Goal: Task Accomplishment & Management: Complete application form

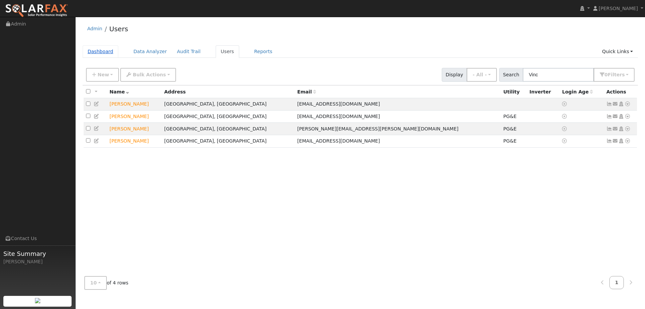
click at [105, 51] on link "Dashboard" at bounding box center [101, 51] width 36 height 12
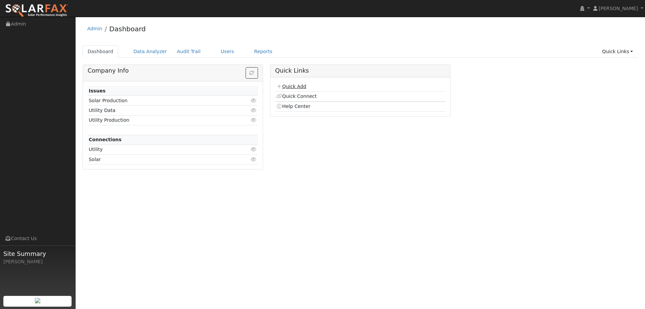
click at [295, 85] on link "Quick Add" at bounding box center [291, 86] width 30 height 5
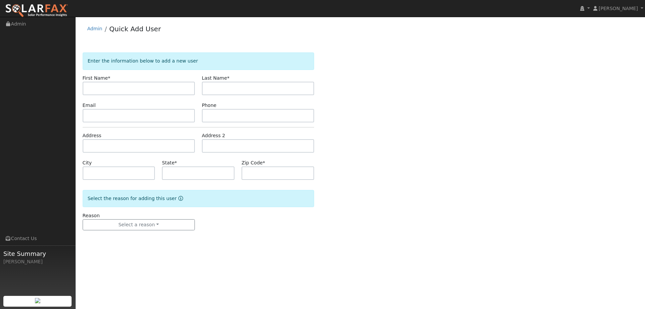
click at [163, 84] on div "Enter the information below to add a new user First Name * Last Name * Email Ph…" at bounding box center [360, 147] width 555 height 191
click at [226, 83] on input "text" at bounding box center [258, 88] width 112 height 13
click at [161, 86] on input "text" at bounding box center [139, 88] width 112 height 13
type input "Scott"
click at [208, 89] on input "text" at bounding box center [258, 88] width 112 height 13
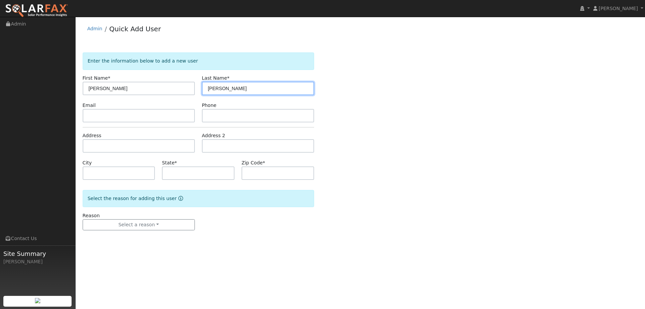
type input "Graves"
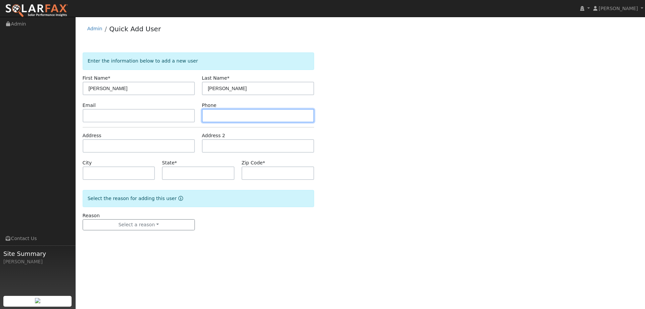
click at [289, 112] on input "text" at bounding box center [258, 115] width 112 height 13
paste input "(707) 315-1217"
type input "(707) 315-1217"
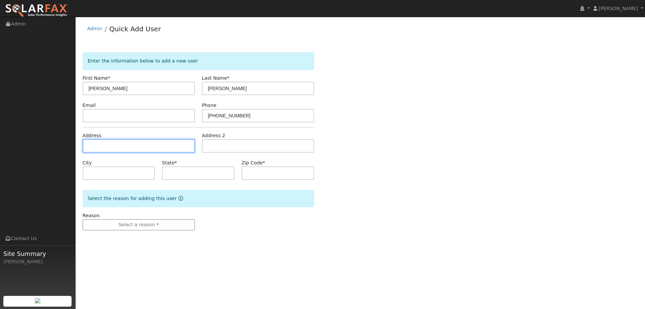
click at [106, 140] on input "text" at bounding box center [139, 145] width 112 height 13
paste input "868 Christine Drive"
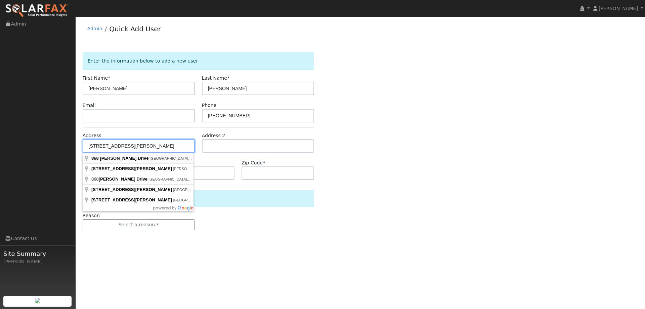
type input "868 Christine Drive"
type input "Vacaville"
type input "CA"
type input "95687"
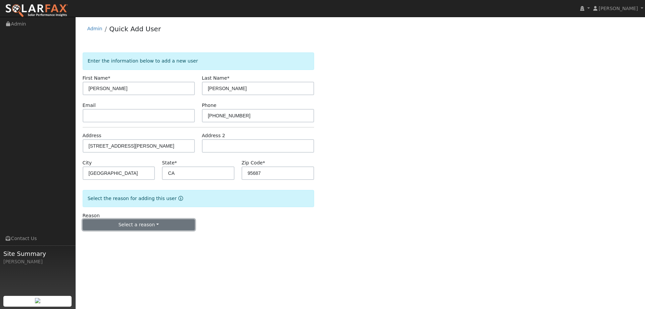
drag, startPoint x: 142, startPoint y: 229, endPoint x: 143, endPoint y: 225, distance: 3.4
click at [143, 228] on button "Select a reason" at bounding box center [139, 224] width 112 height 11
click at [135, 236] on link "New lead" at bounding box center [120, 238] width 74 height 9
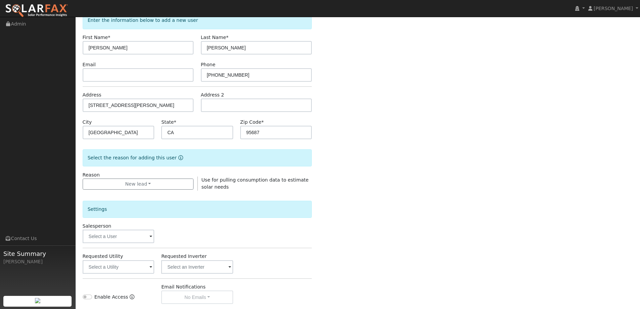
scroll to position [126, 0]
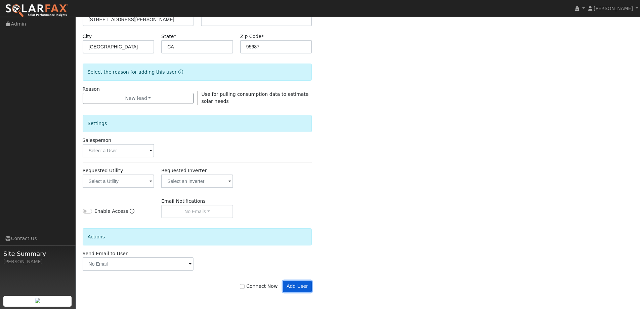
click at [304, 281] on button "Add User" at bounding box center [297, 285] width 29 height 11
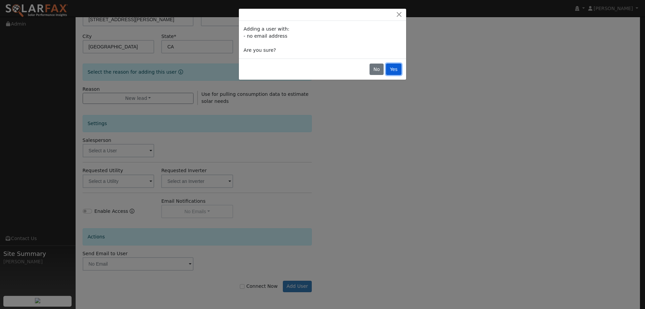
drag, startPoint x: 392, startPoint y: 72, endPoint x: 386, endPoint y: 72, distance: 5.7
click at [389, 72] on button "Yes" at bounding box center [393, 68] width 15 height 11
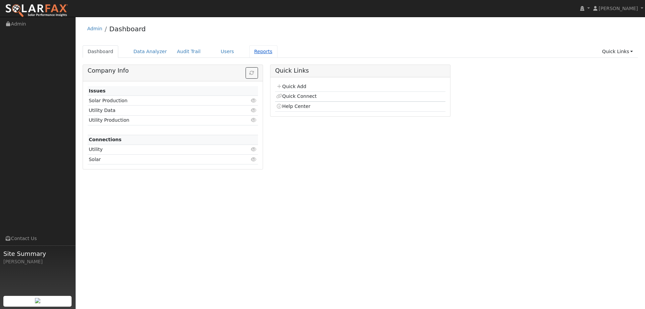
click at [251, 49] on link "Reports" at bounding box center [263, 51] width 28 height 12
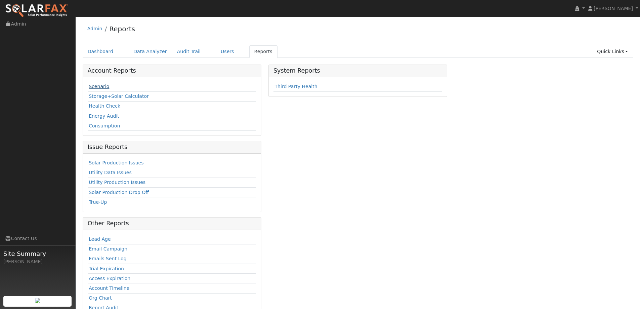
drag, startPoint x: 110, startPoint y: 86, endPoint x: 105, endPoint y: 86, distance: 4.7
click at [110, 86] on td "Scenario" at bounding box center [172, 87] width 169 height 10
click at [103, 87] on link "Scenario" at bounding box center [99, 86] width 20 height 5
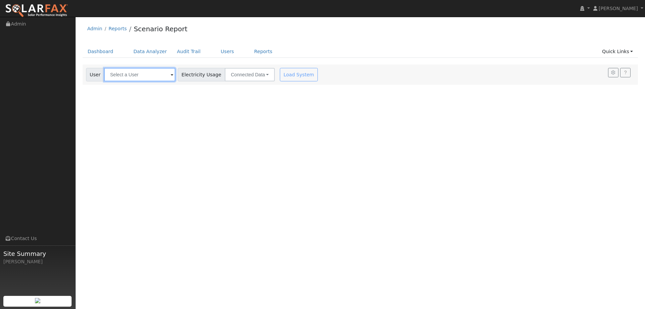
click at [135, 77] on input "text" at bounding box center [139, 74] width 71 height 13
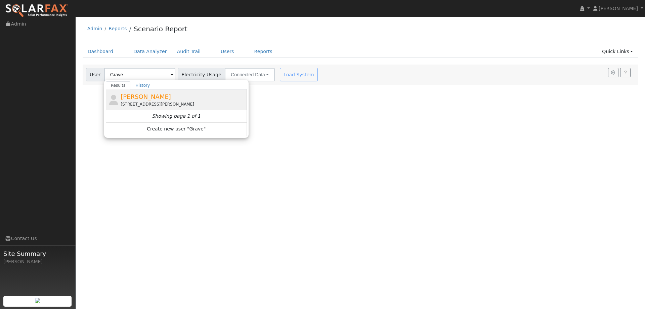
click at [151, 102] on div "[STREET_ADDRESS][PERSON_NAME]" at bounding box center [183, 104] width 125 height 6
type input "[PERSON_NAME]"
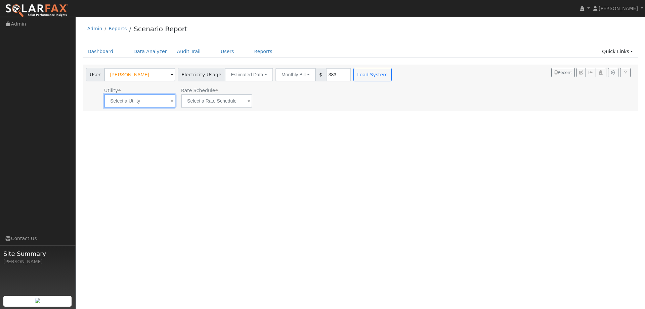
click at [152, 104] on input "text" at bounding box center [139, 100] width 71 height 13
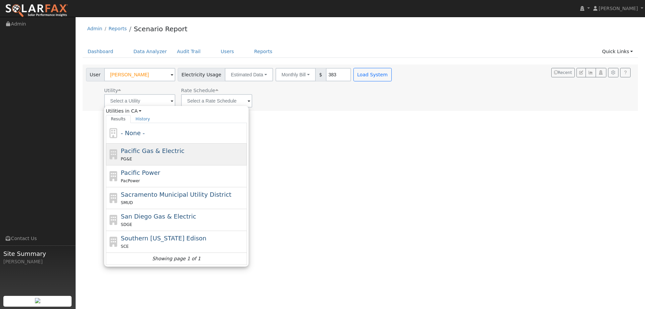
click at [150, 152] on span "Pacific Gas & Electric" at bounding box center [152, 150] width 63 height 7
type input "Pacific Gas & Electric"
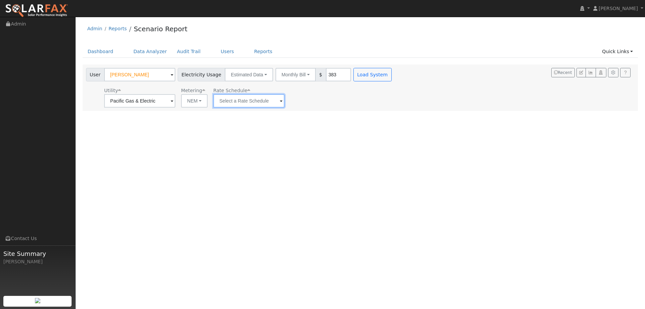
click at [220, 101] on input "text" at bounding box center [248, 100] width 71 height 13
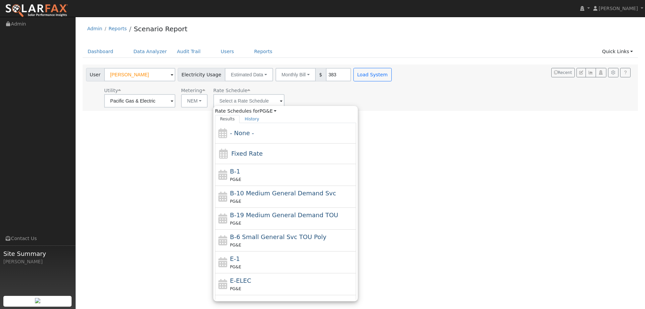
click at [244, 254] on div "E-1 PG&E" at bounding box center [292, 262] width 125 height 16
type input "E-1"
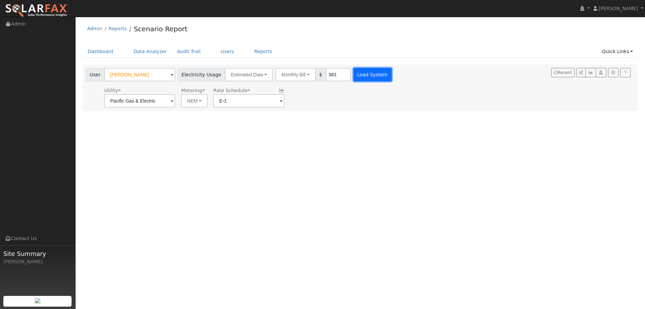
click at [356, 72] on button "Load System" at bounding box center [372, 74] width 38 height 13
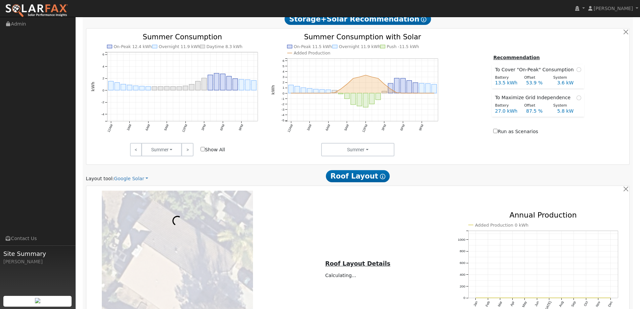
scroll to position [336, 0]
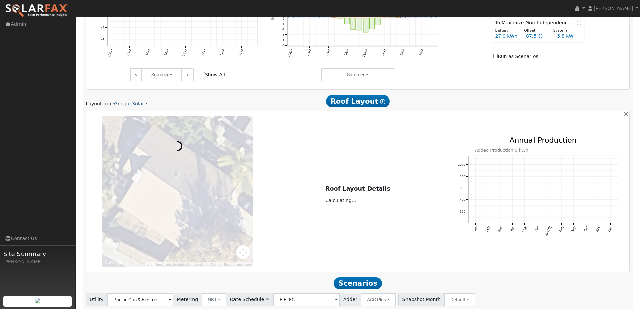
click at [124, 105] on link "Google Solar" at bounding box center [131, 103] width 34 height 7
click at [137, 133] on link "Aurora" at bounding box center [135, 134] width 47 height 9
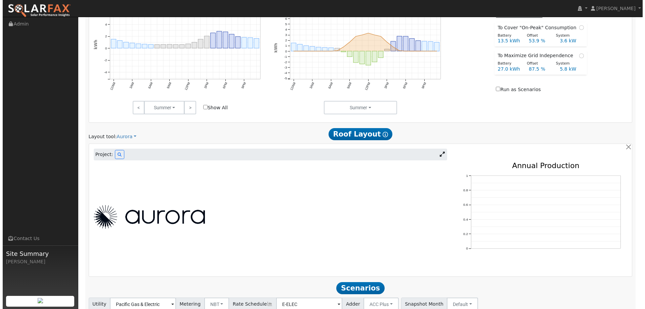
scroll to position [353, 0]
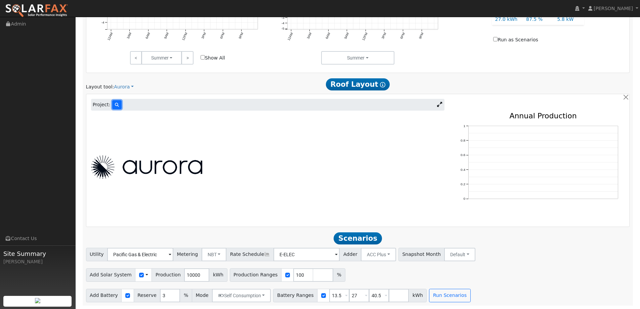
click at [115, 103] on icon at bounding box center [117, 105] width 4 height 4
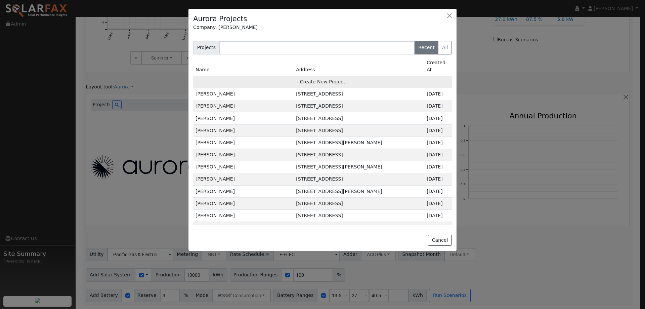
click at [258, 76] on td "- Create New Project -" at bounding box center [322, 82] width 259 height 12
type input "Scott Graves"
type input "868 Christine Drive"
type input "Vacaville"
type input "CA"
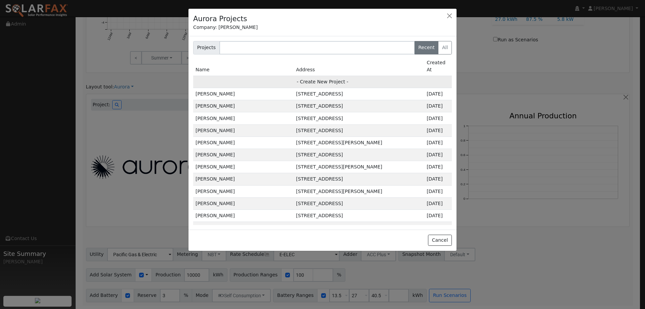
type input "95687"
type input "Design"
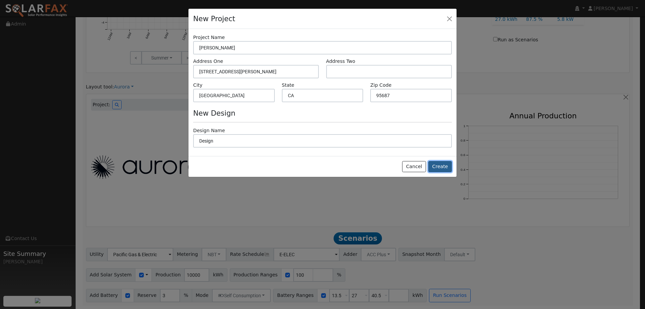
click at [435, 166] on button "Create" at bounding box center [440, 166] width 24 height 11
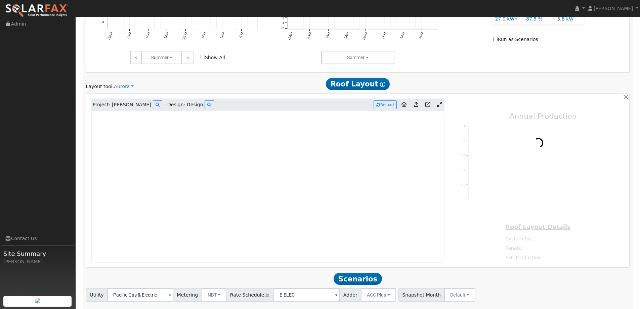
type input "0"
click at [51, 11] on img at bounding box center [36, 11] width 63 height 14
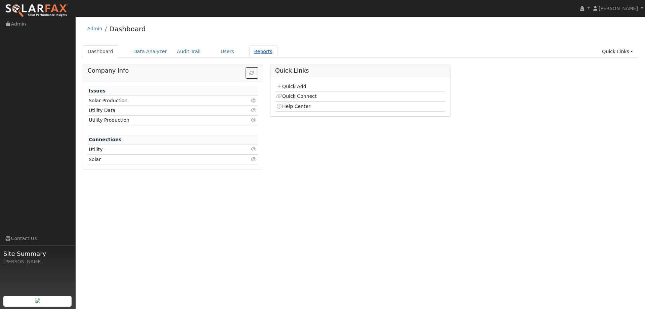
click at [257, 53] on link "Reports" at bounding box center [263, 51] width 28 height 12
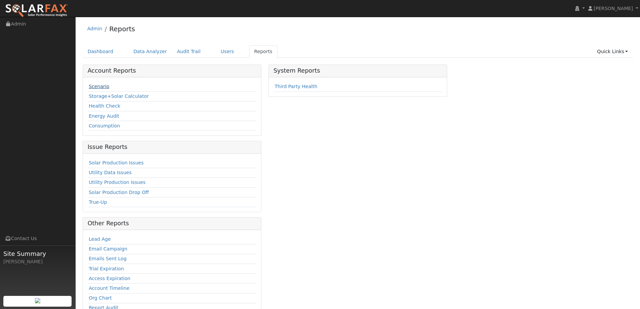
click at [101, 86] on link "Scenario" at bounding box center [99, 86] width 20 height 5
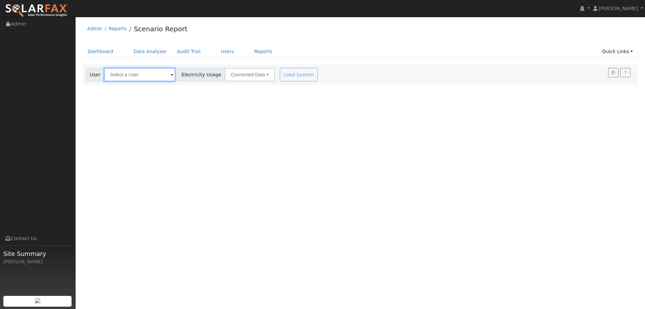
click at [159, 75] on input "text" at bounding box center [139, 74] width 71 height 13
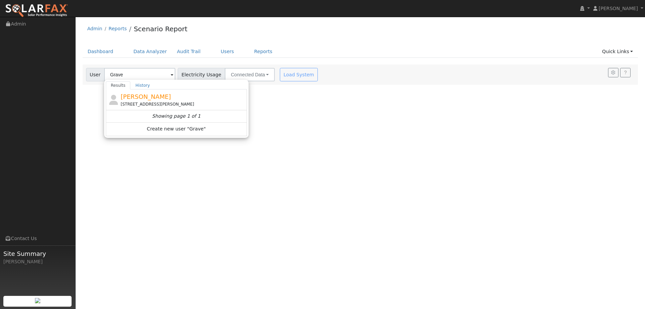
click at [161, 107] on div "868 Christine Drive, Vacaville, CA 95687" at bounding box center [183, 104] width 125 height 6
type input "Scott Graves"
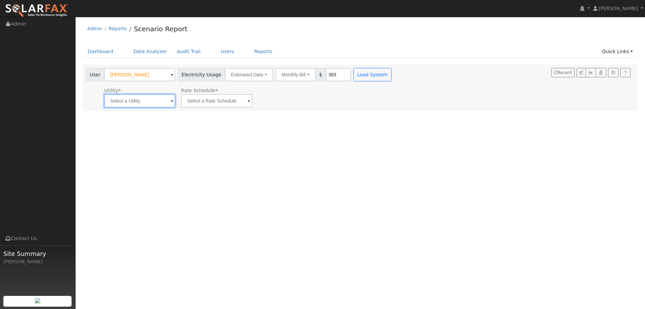
click at [142, 103] on input "text" at bounding box center [139, 100] width 71 height 13
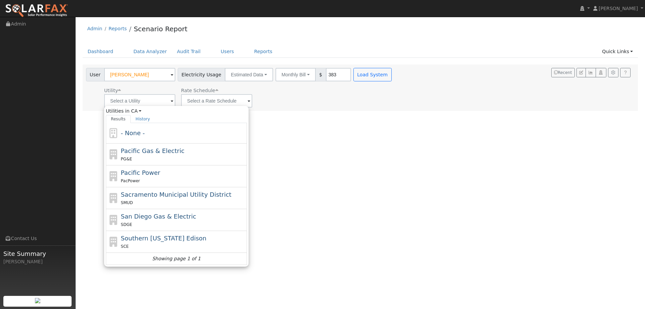
click at [143, 149] on span "Pacific Gas & Electric" at bounding box center [152, 150] width 63 height 7
type input "Pacific Gas & Electric"
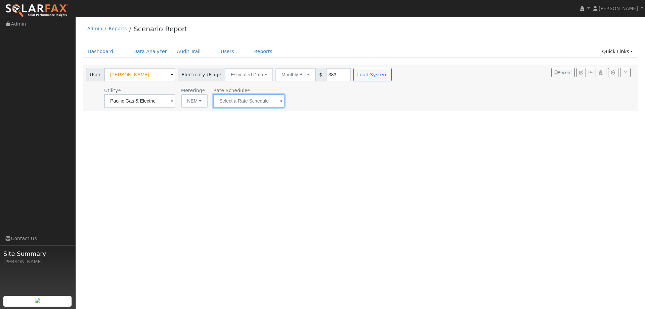
click at [226, 97] on input "text" at bounding box center [248, 100] width 71 height 13
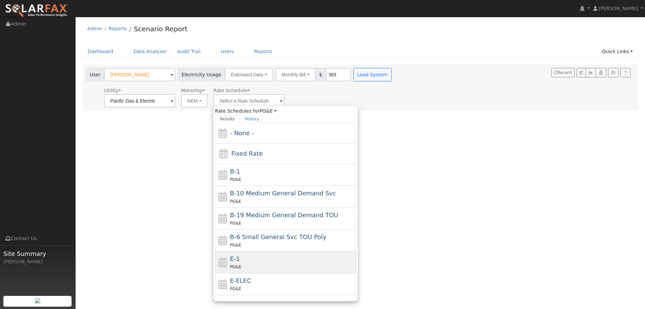
drag, startPoint x: 234, startPoint y: 256, endPoint x: 268, endPoint y: 164, distance: 97.7
click at [234, 255] on span "E-1" at bounding box center [235, 258] width 10 height 7
type input "E-1"
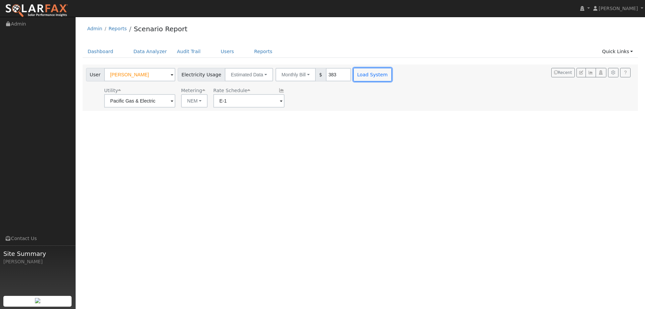
click at [353, 73] on button "Load System" at bounding box center [372, 74] width 38 height 13
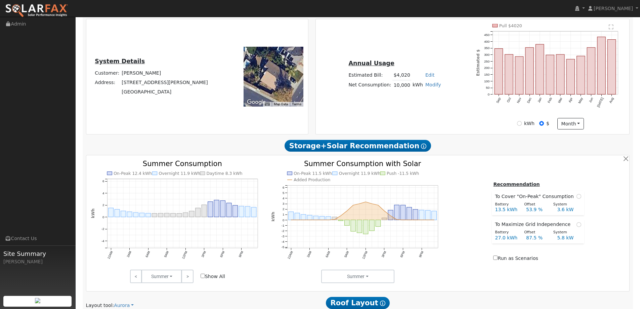
type input "0"
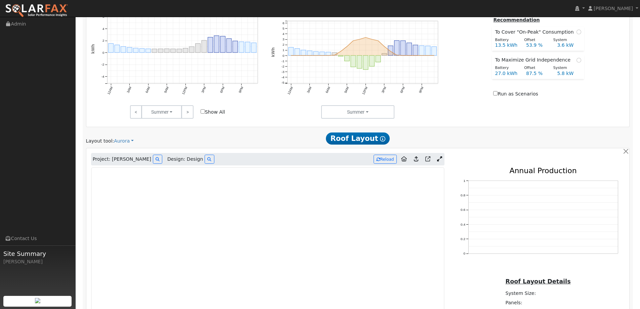
scroll to position [336, 0]
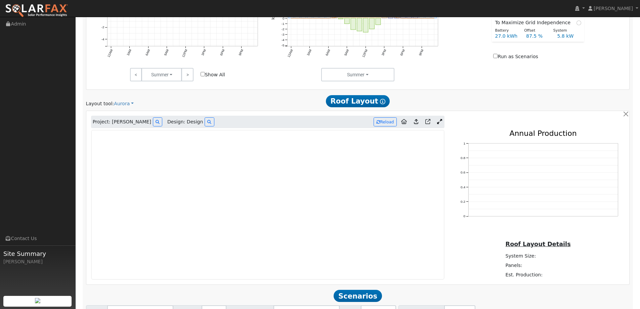
click at [45, 3] on link at bounding box center [36, 8] width 73 height 17
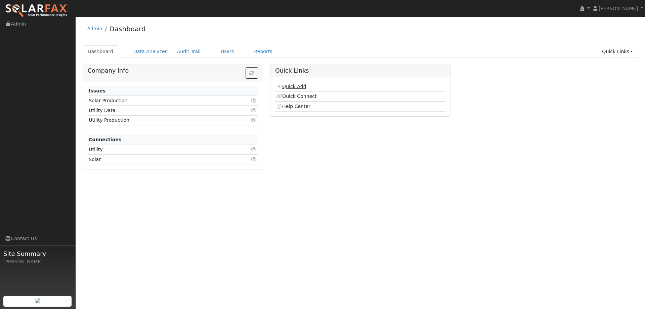
click at [297, 85] on link "Quick Add" at bounding box center [291, 86] width 30 height 5
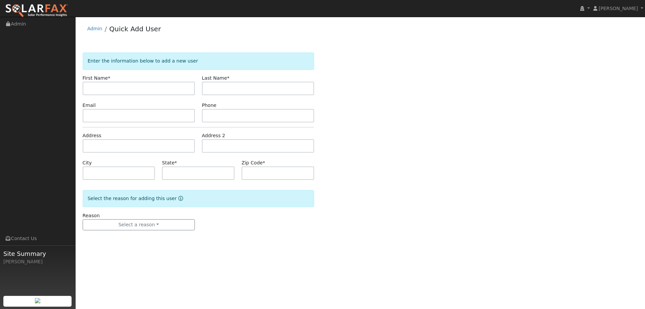
click at [184, 84] on input "text" at bounding box center [139, 88] width 112 height 13
type input "j"
type input "[PERSON_NAME]"
click at [243, 91] on input "text" at bounding box center [258, 88] width 112 height 13
type input "[PERSON_NAME]"
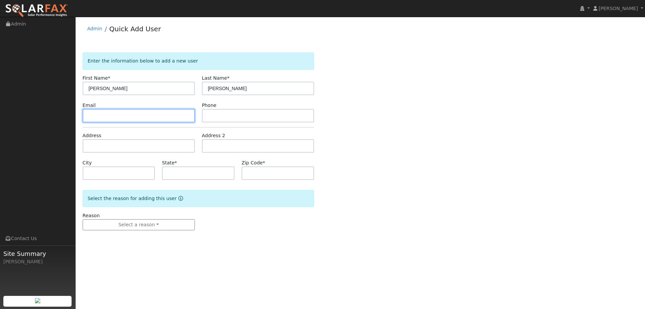
click at [181, 115] on input "text" at bounding box center [139, 115] width 112 height 13
paste input "[PHONE_NUMBER]"
type input "[PHONE_NUMBER]"
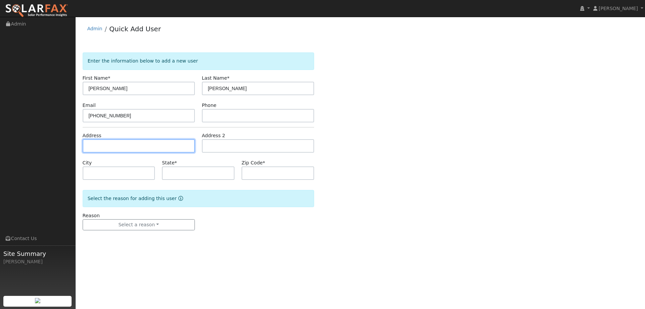
click at [165, 147] on input "text" at bounding box center [139, 145] width 112 height 13
paste input "[STREET_ADDRESS][PERSON_NAME]"
type input "[STREET_ADDRESS][PERSON_NAME]"
type input "[GEOGRAPHIC_DATA]"
type input "CA"
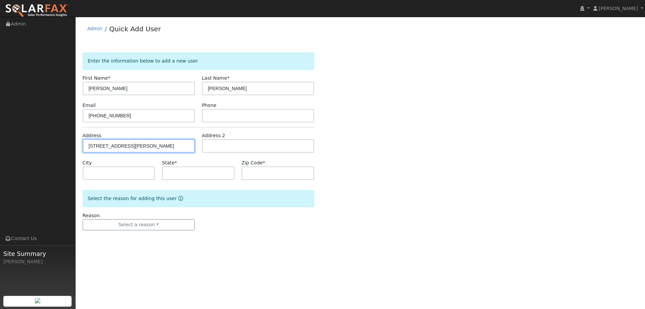
type input "95688"
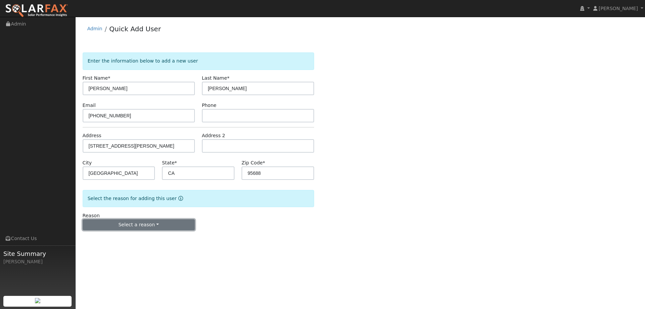
click at [146, 225] on button "Select a reason" at bounding box center [139, 224] width 112 height 11
click at [135, 234] on link "New lead" at bounding box center [120, 238] width 74 height 9
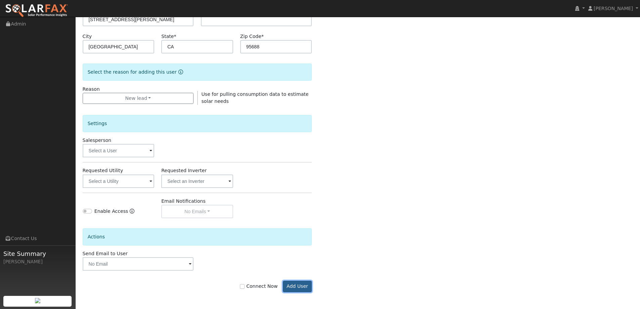
click at [299, 287] on button "Add User" at bounding box center [297, 285] width 29 height 11
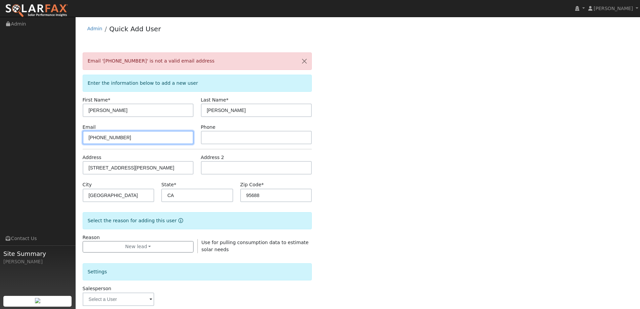
click at [149, 141] on input "[PHONE_NUMBER]" at bounding box center [138, 137] width 111 height 13
drag, startPoint x: 131, startPoint y: 137, endPoint x: 86, endPoint y: 138, distance: 44.3
click at [86, 138] on input "[PHONE_NUMBER]" at bounding box center [138, 137] width 111 height 13
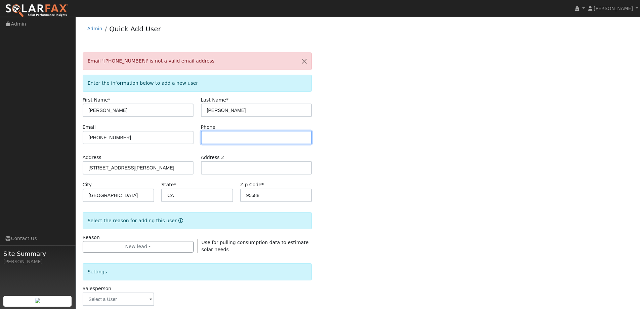
drag, startPoint x: 236, startPoint y: 132, endPoint x: 218, endPoint y: 133, distance: 17.8
click at [235, 132] on input "text" at bounding box center [256, 137] width 111 height 13
paste input "[PHONE_NUMBER]"
type input "[PHONE_NUMBER]"
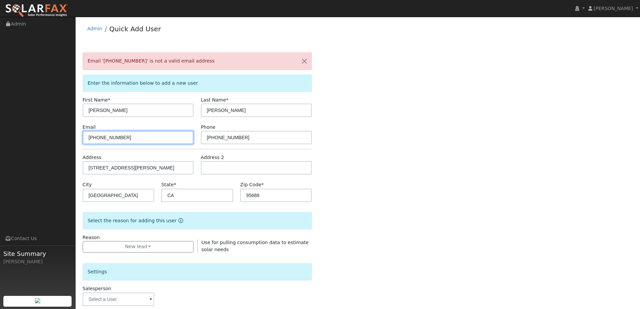
drag, startPoint x: 163, startPoint y: 135, endPoint x: 34, endPoint y: 141, distance: 128.7
click at [34, 141] on div "installed [PERSON_NAME] [PERSON_NAME] Profile My Company Help Center Terms Of S…" at bounding box center [320, 237] width 640 height 440
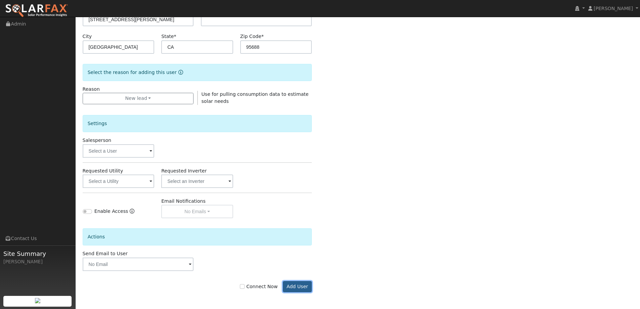
click at [302, 285] on button "Add User" at bounding box center [297, 286] width 29 height 11
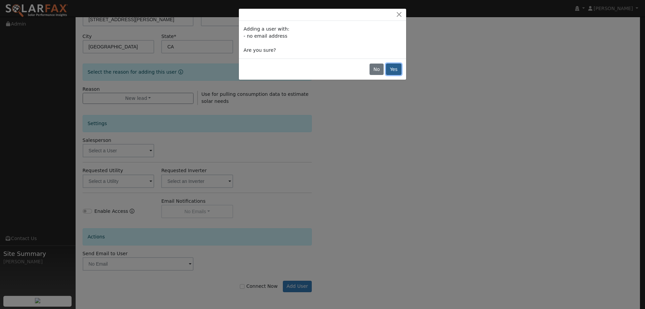
click at [393, 71] on button "Yes" at bounding box center [393, 68] width 15 height 11
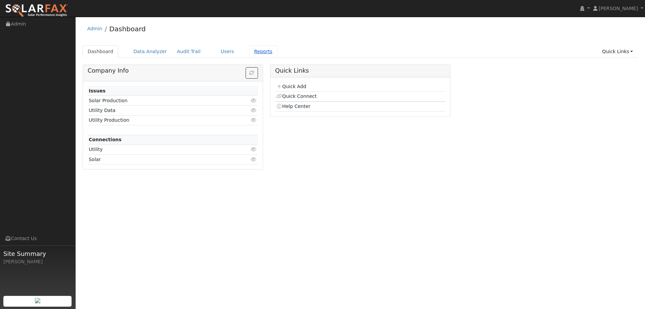
click at [255, 50] on link "Reports" at bounding box center [263, 51] width 28 height 12
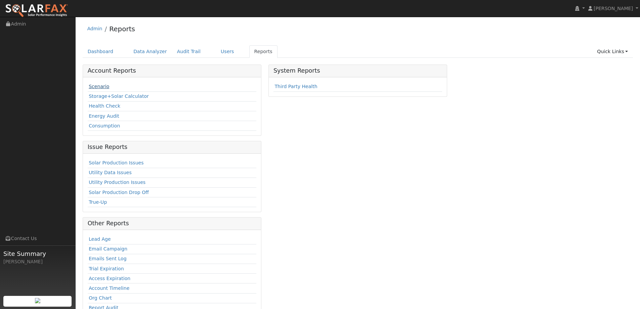
click at [106, 89] on link "Scenario" at bounding box center [99, 86] width 20 height 5
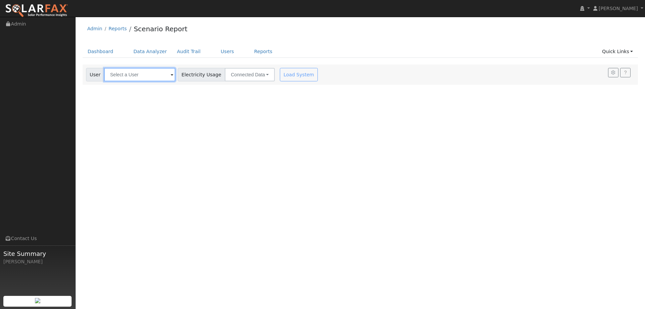
click at [131, 78] on input "text" at bounding box center [139, 74] width 71 height 13
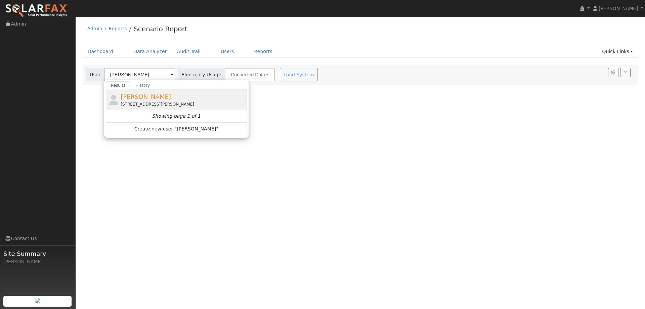
click at [179, 103] on div "[STREET_ADDRESS][PERSON_NAME]" at bounding box center [183, 104] width 125 height 6
type input "[PERSON_NAME]"
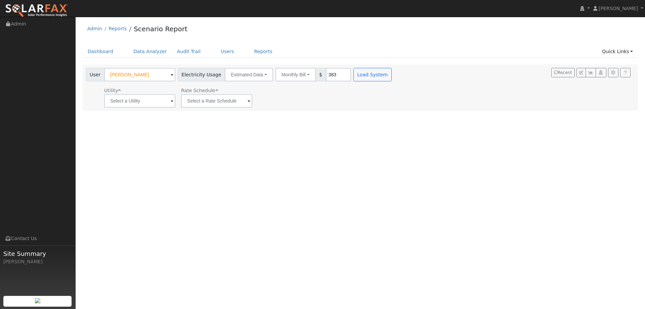
drag, startPoint x: 142, startPoint y: 108, endPoint x: 145, endPoint y: 106, distance: 3.6
click at [143, 107] on div "User Jennifer Ritchie Account Default Account Default Account 113 Zaragoza Lane…" at bounding box center [360, 87] width 555 height 46
click at [149, 103] on input "text" at bounding box center [139, 100] width 71 height 13
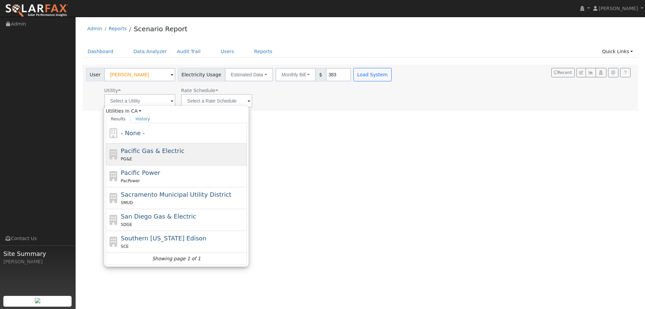
click at [153, 147] on span "Pacific Gas & Electric" at bounding box center [152, 150] width 63 height 7
type input "Pacific Gas & Electric"
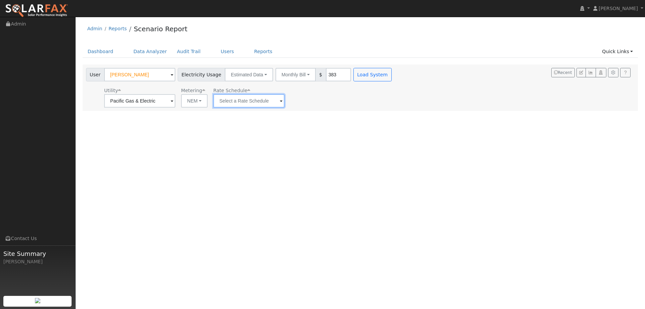
click at [221, 101] on input "text" at bounding box center [248, 100] width 71 height 13
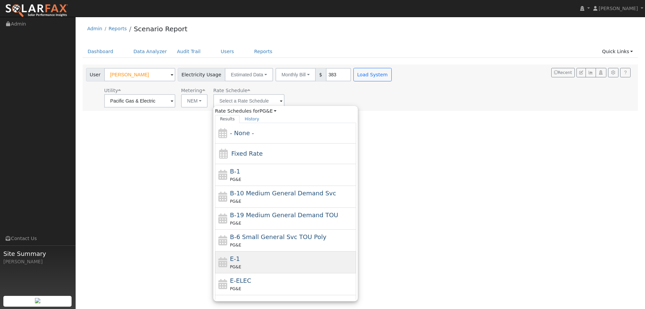
click at [235, 255] on span "E-1" at bounding box center [235, 258] width 10 height 7
type input "E-1"
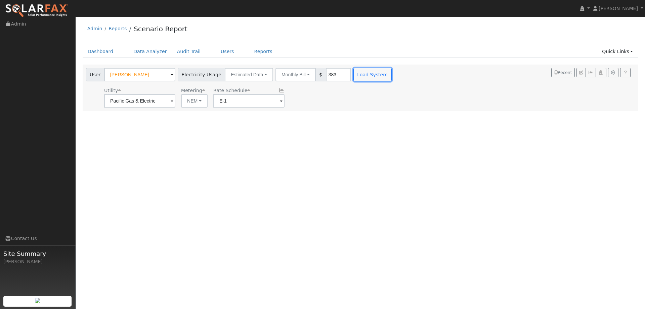
click at [361, 73] on button "Load System" at bounding box center [372, 74] width 38 height 13
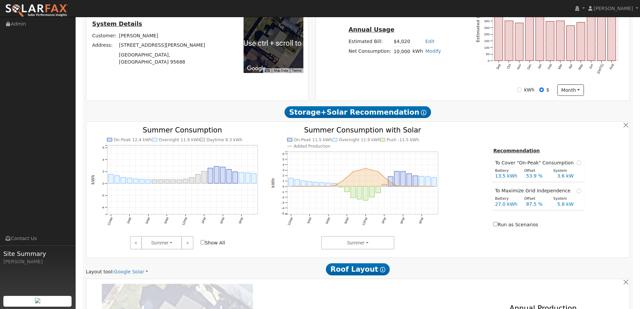
scroll to position [336, 0]
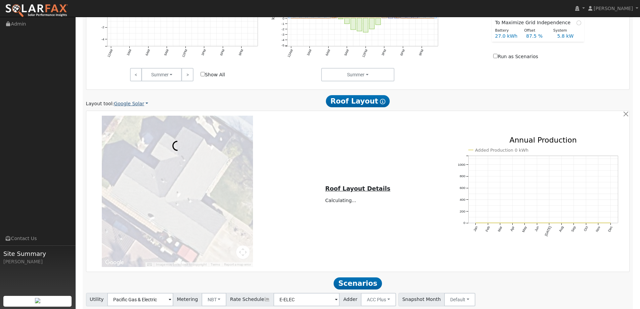
click at [137, 106] on link "Google Solar" at bounding box center [131, 103] width 34 height 7
click at [140, 133] on link "Aurora" at bounding box center [135, 134] width 47 height 9
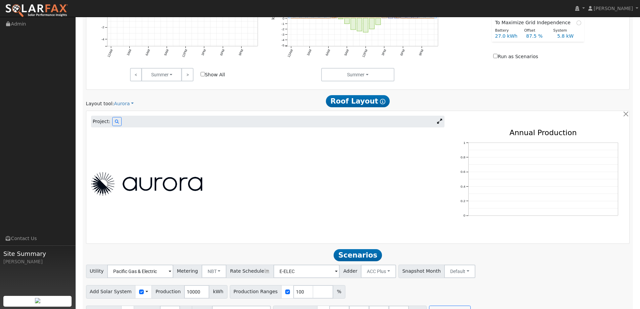
scroll to position [251, 0]
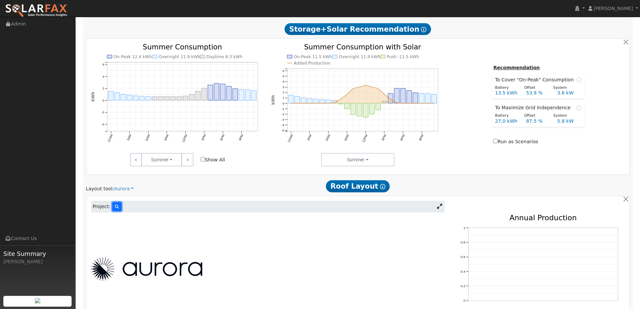
click at [115, 206] on icon at bounding box center [117, 206] width 4 height 4
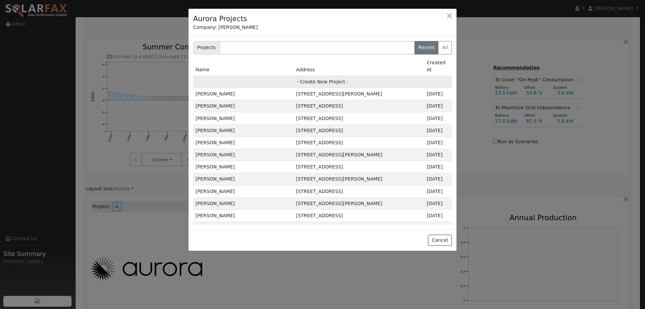
click at [280, 76] on td "- Create New Project -" at bounding box center [322, 82] width 259 height 12
type input "[PERSON_NAME]"
type input "113 Zaragoza Lane"
type input "Vacaville"
type input "CA"
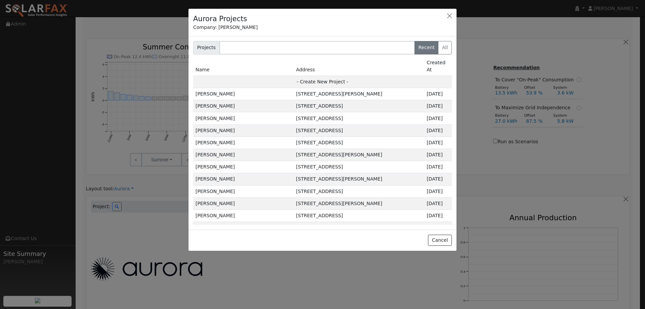
type input "95688"
type input "Design"
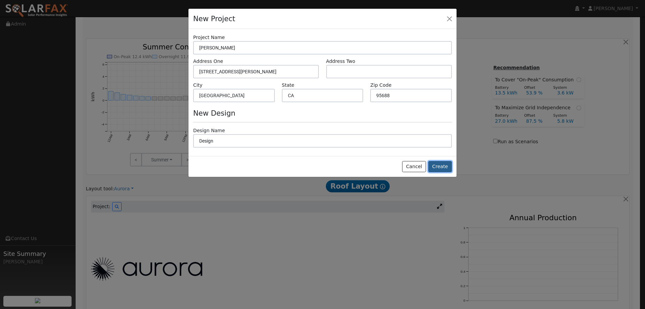
click at [438, 164] on button "Create" at bounding box center [440, 166] width 24 height 11
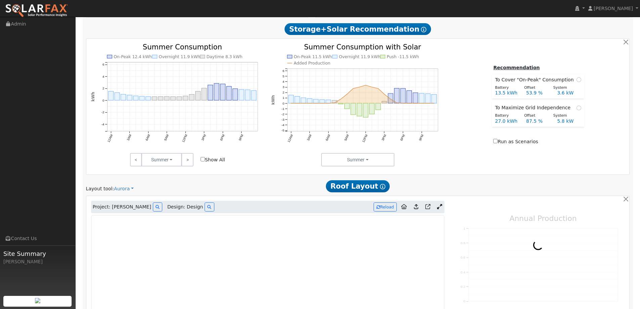
type input "0"
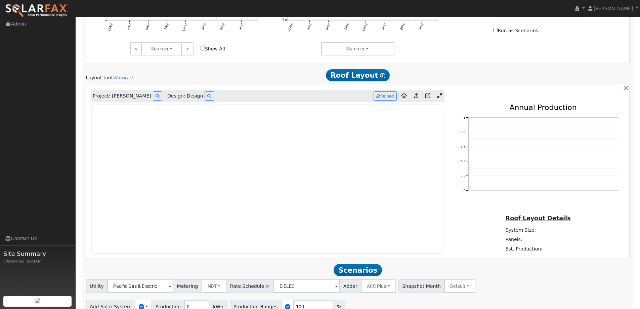
scroll to position [385, 0]
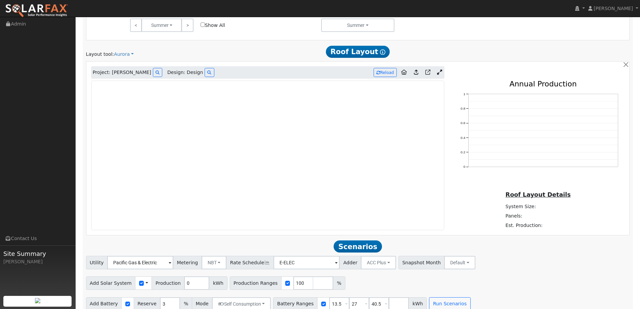
click at [14, 2] on link at bounding box center [36, 8] width 73 height 17
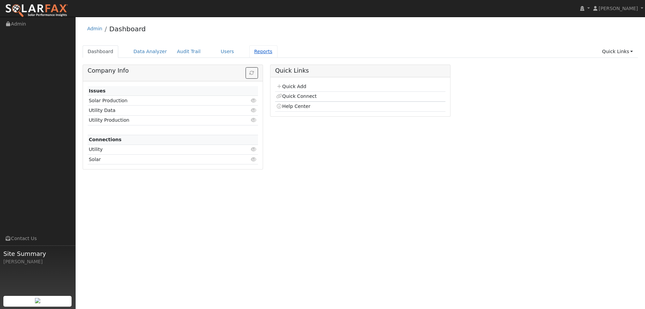
click at [249, 52] on link "Reports" at bounding box center [263, 51] width 28 height 12
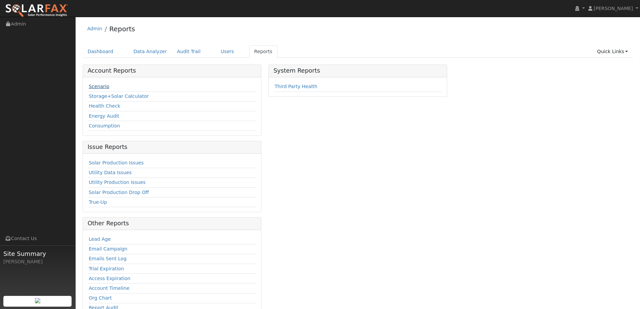
click at [104, 87] on link "Scenario" at bounding box center [99, 86] width 20 height 5
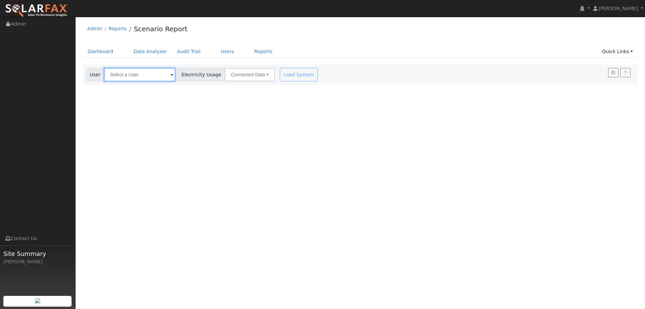
click at [165, 74] on input "text" at bounding box center [139, 74] width 71 height 13
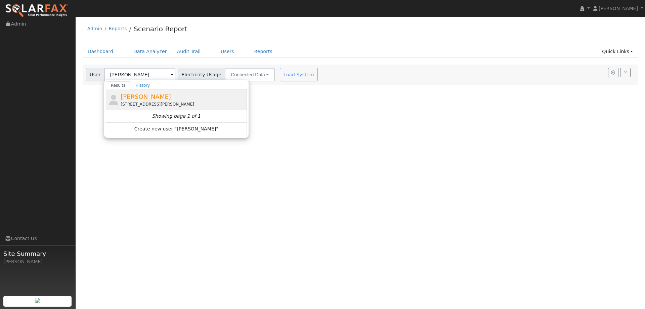
click at [191, 108] on div "Jennifer Ritchie 113 Zaragoza Lane, Vacaville, CA 95688" at bounding box center [176, 99] width 141 height 21
type input "Jennifer Ritchie"
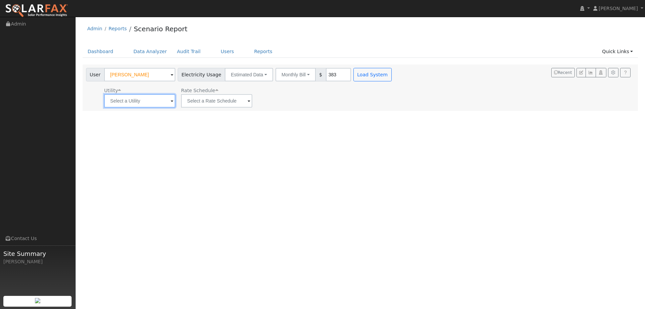
click at [132, 105] on input "text" at bounding box center [139, 100] width 71 height 13
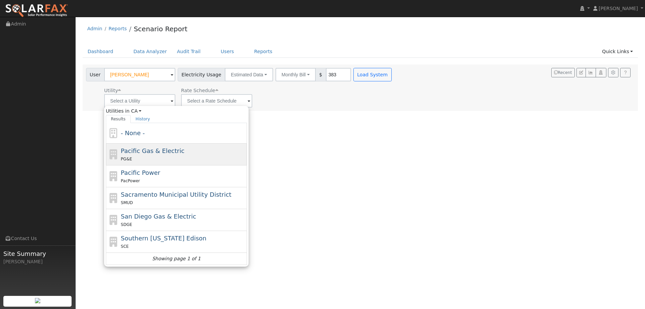
click at [153, 154] on div "Pacific Gas & Electric PG&E" at bounding box center [183, 154] width 125 height 16
type input "Pacific Gas & Electric"
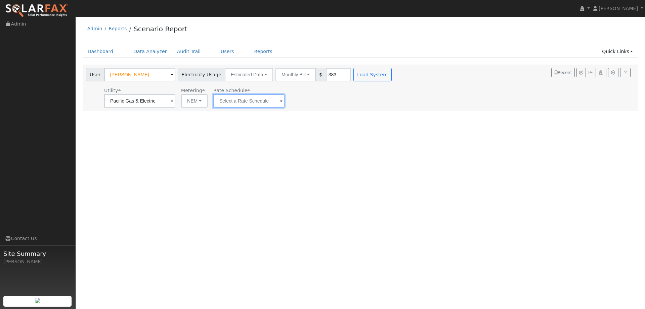
click at [245, 101] on input "text" at bounding box center [248, 100] width 71 height 13
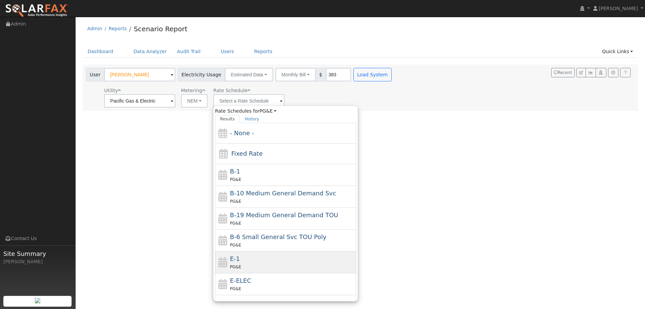
click at [282, 255] on div "E-1 PG&E" at bounding box center [292, 262] width 125 height 16
type input "E-1"
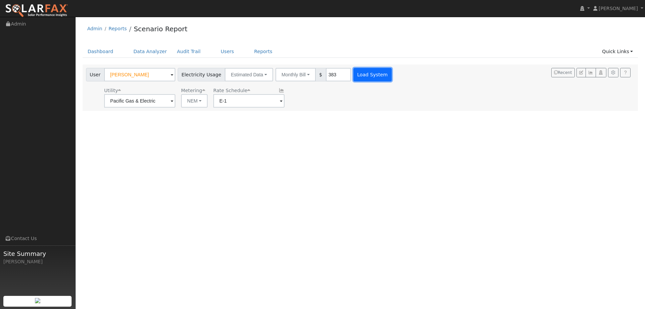
click at [369, 71] on button "Load System" at bounding box center [372, 74] width 38 height 13
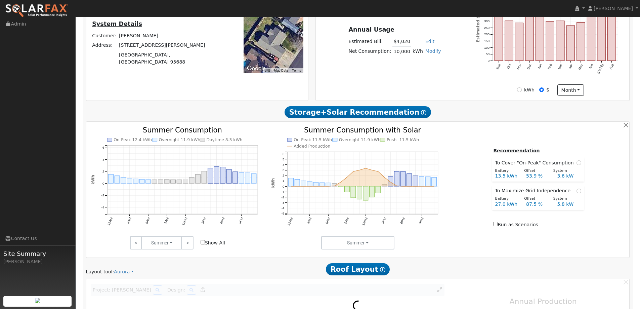
type input "0"
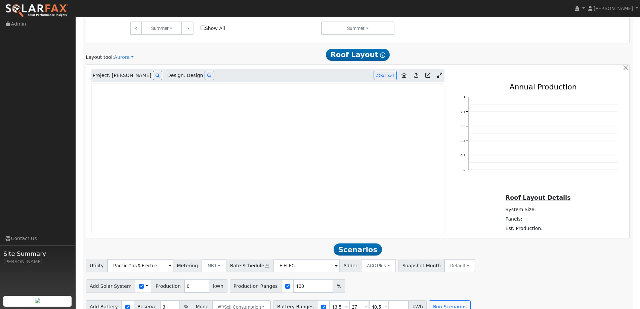
scroll to position [394, 0]
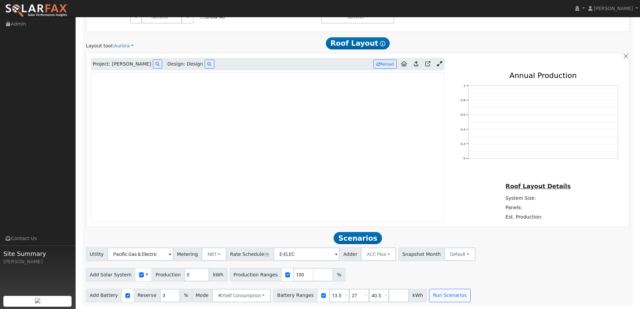
click at [62, 6] on img at bounding box center [36, 11] width 63 height 14
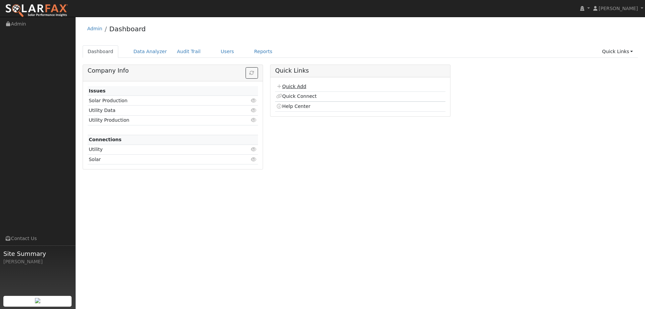
click at [292, 86] on link "Quick Add" at bounding box center [291, 86] width 30 height 5
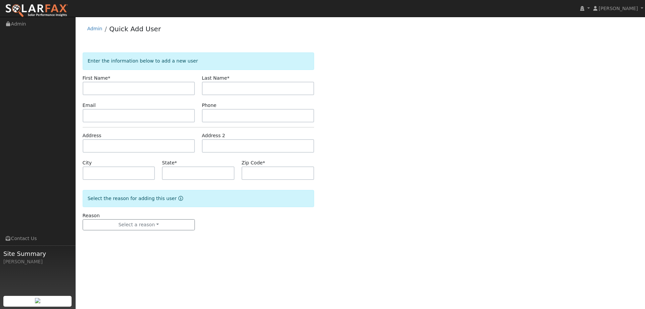
click at [161, 88] on input "text" at bounding box center [139, 88] width 112 height 13
type input "Kim & Lewis"
click at [227, 89] on input "text" at bounding box center [258, 88] width 112 height 13
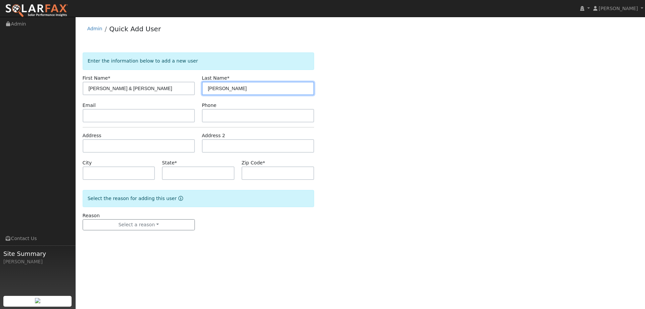
type input "Garner"
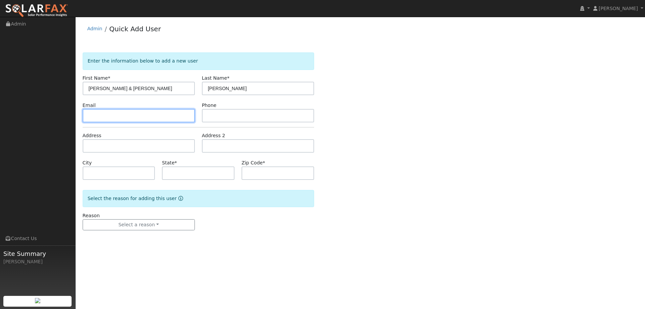
drag, startPoint x: 189, startPoint y: 112, endPoint x: 185, endPoint y: 113, distance: 3.5
click at [185, 113] on input "text" at bounding box center [139, 115] width 112 height 13
paste input "1lewisgarner1@gmail.com"
type input "1lewisgarner1@gmail.com"
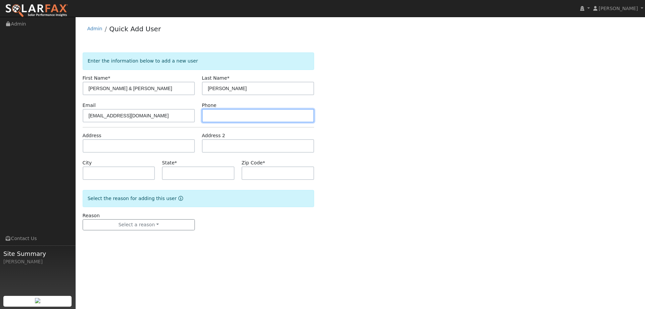
click at [293, 115] on input "text" at bounding box center [258, 115] width 112 height 13
paste input "(707) 396-2735"
type input "(707) 396-2735"
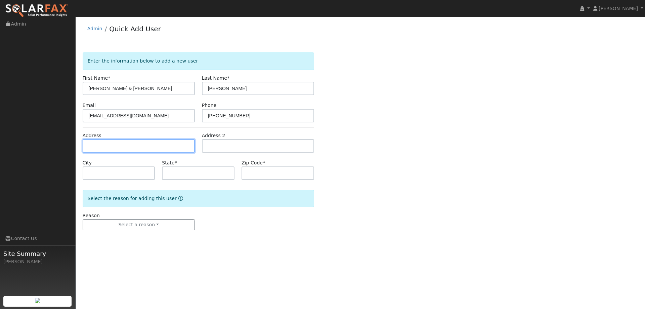
click at [174, 144] on input "text" at bounding box center [139, 145] width 112 height 13
click at [139, 142] on input "text" at bounding box center [139, 145] width 112 height 13
paste input "[STREET_ADDRESS][PERSON_NAME]"
type input "[STREET_ADDRESS][PERSON_NAME]"
type input "[GEOGRAPHIC_DATA]"
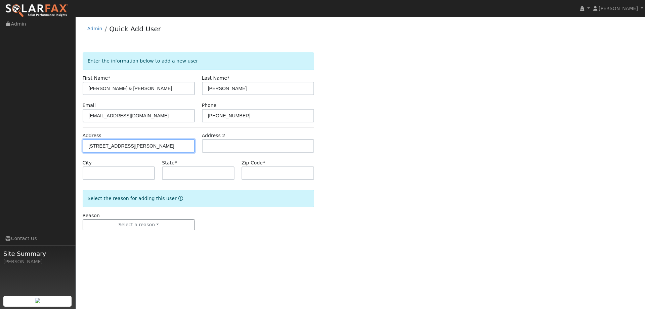
type input "CA"
type input "94533"
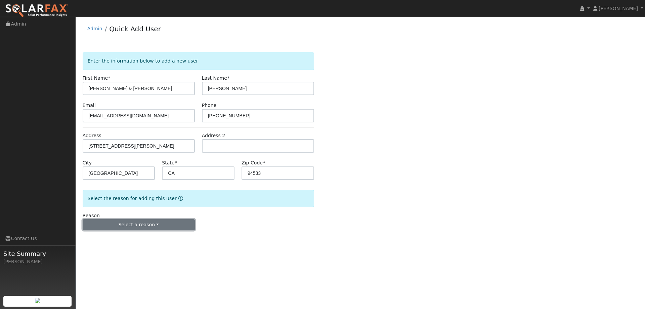
click at [136, 225] on button "Select a reason" at bounding box center [139, 224] width 112 height 11
click at [115, 234] on link "New lead" at bounding box center [120, 238] width 74 height 9
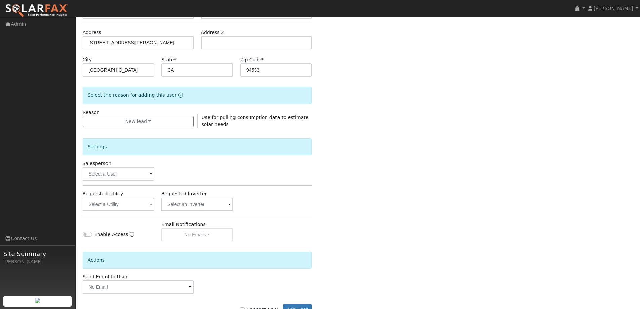
scroll to position [126, 0]
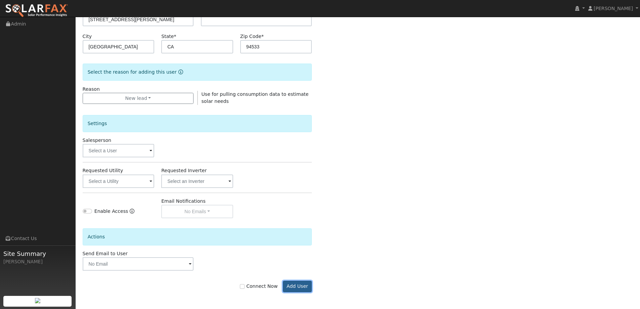
click at [293, 287] on button "Add User" at bounding box center [297, 285] width 29 height 11
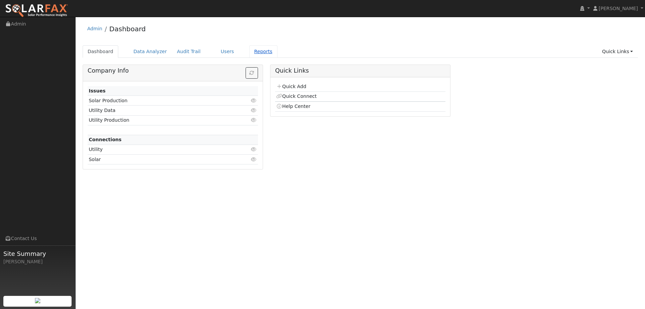
click at [249, 52] on link "Reports" at bounding box center [263, 51] width 28 height 12
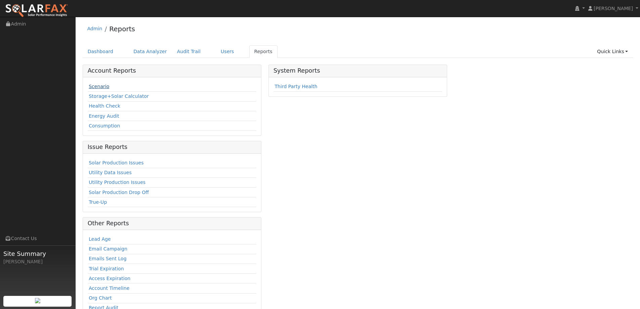
click at [99, 87] on link "Scenario" at bounding box center [99, 86] width 20 height 5
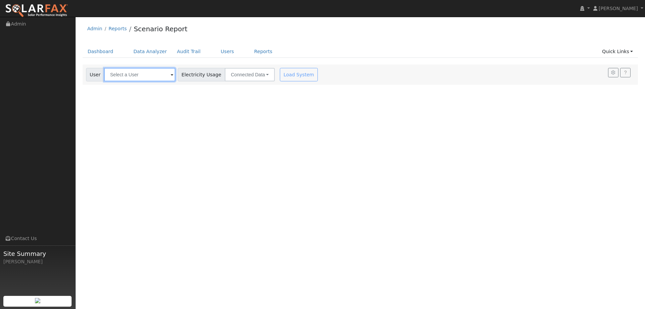
click at [123, 77] on input "text" at bounding box center [139, 74] width 71 height 13
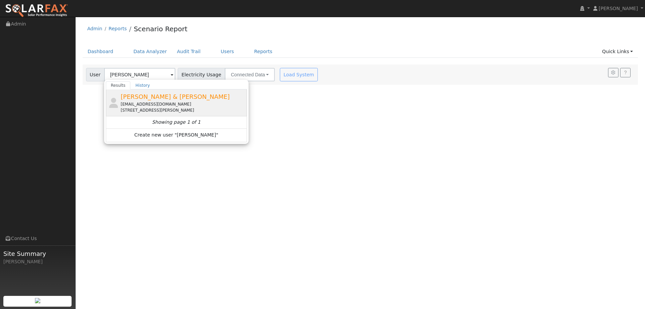
click at [167, 104] on div "[EMAIL_ADDRESS][DOMAIN_NAME]" at bounding box center [183, 104] width 125 height 6
type input "[PERSON_NAME] & [PERSON_NAME]"
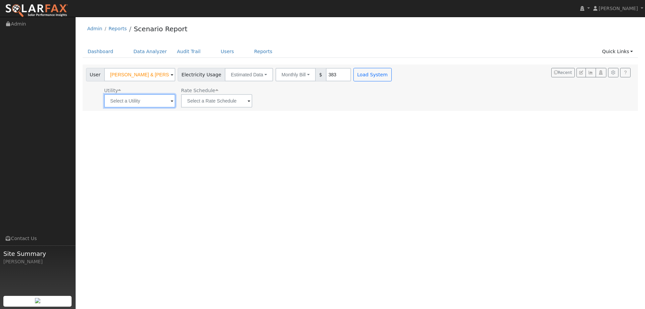
click at [151, 102] on input "text" at bounding box center [139, 100] width 71 height 13
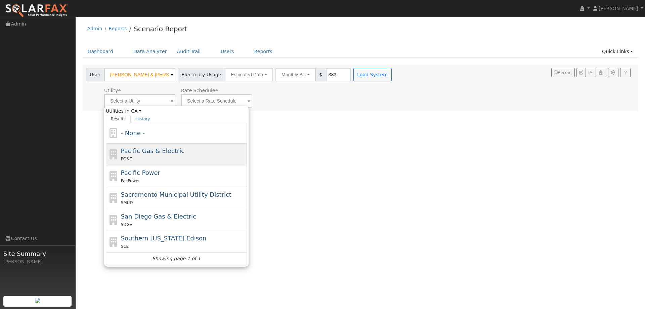
click at [167, 157] on div "PG&E" at bounding box center [183, 158] width 125 height 7
type input "Pacific Gas & Electric"
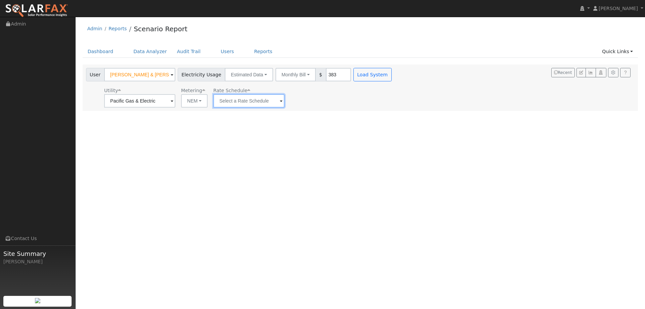
click at [248, 104] on input "text" at bounding box center [248, 100] width 71 height 13
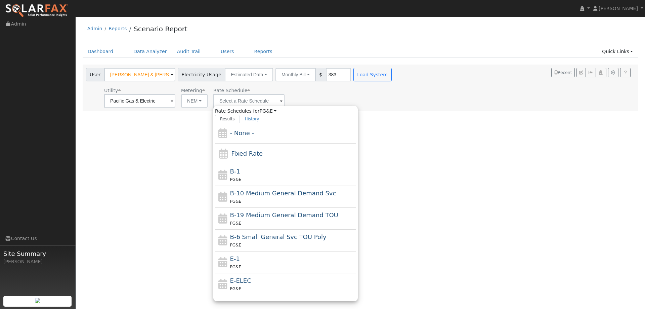
drag, startPoint x: 260, startPoint y: 256, endPoint x: 263, endPoint y: 230, distance: 26.3
click at [261, 256] on div "E-1 PG&E" at bounding box center [292, 262] width 125 height 16
type input "E-1"
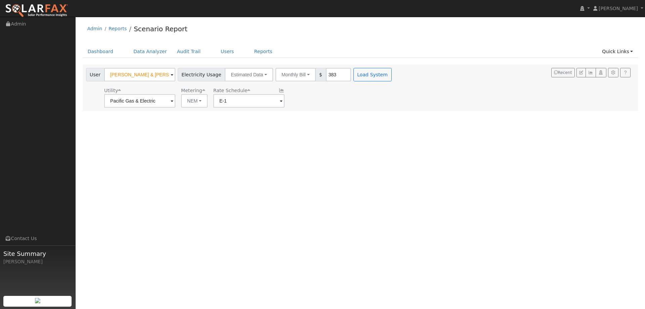
click at [365, 85] on div "Utility Pacific Gas & Electric Metering NEM NEM NBT Rate Schedule E-1" at bounding box center [240, 96] width 310 height 23
click at [364, 75] on button "Load System" at bounding box center [372, 74] width 38 height 13
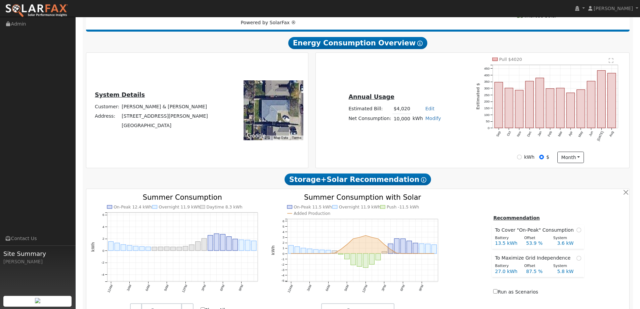
scroll to position [235, 0]
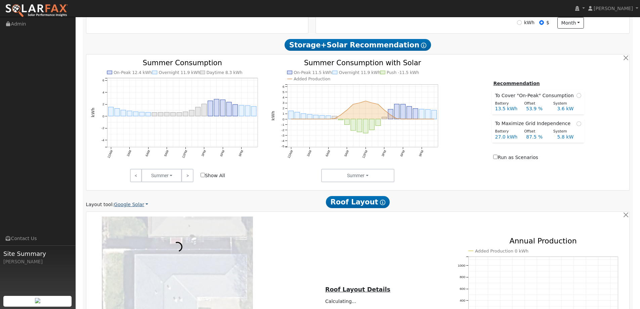
click at [141, 202] on link "Google Solar" at bounding box center [131, 204] width 34 height 7
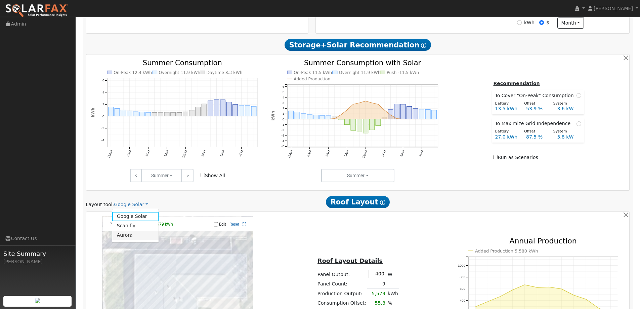
click at [139, 234] on link "Aurora" at bounding box center [135, 234] width 47 height 9
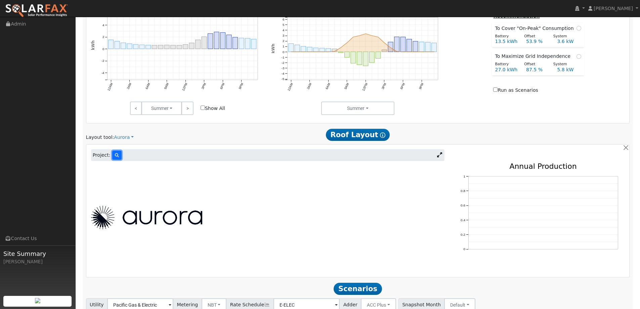
click at [115, 153] on icon at bounding box center [117, 155] width 4 height 4
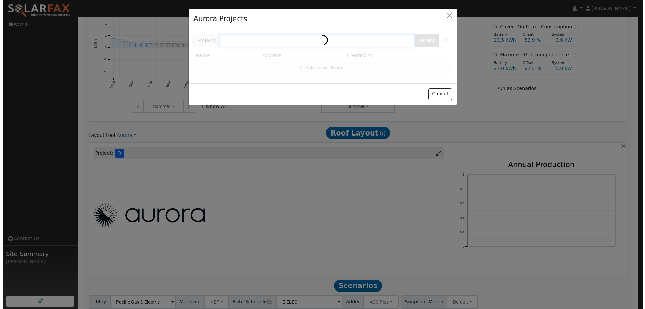
scroll to position [303, 0]
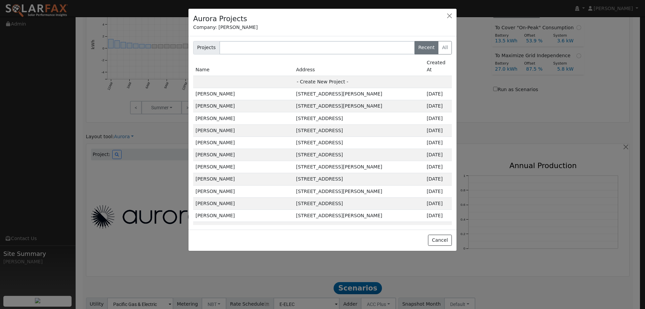
drag, startPoint x: 324, startPoint y: 72, endPoint x: 332, endPoint y: 76, distance: 8.7
click at [324, 76] on td "- Create New Project -" at bounding box center [322, 82] width 259 height 12
type input "[PERSON_NAME] & [PERSON_NAME]"
type input "[STREET_ADDRESS][PERSON_NAME]"
type input "[GEOGRAPHIC_DATA]"
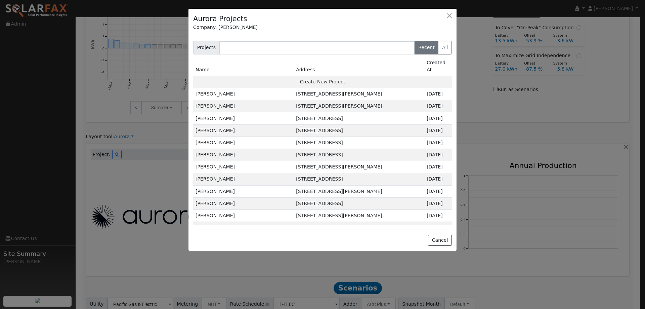
type input "CA"
type input "94533"
type input "Design"
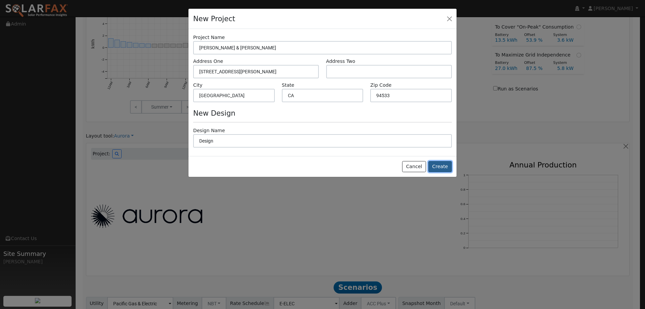
click at [432, 165] on button "Create" at bounding box center [440, 166] width 24 height 11
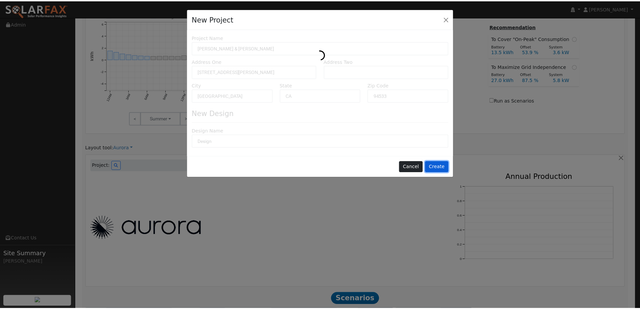
scroll to position [304, 0]
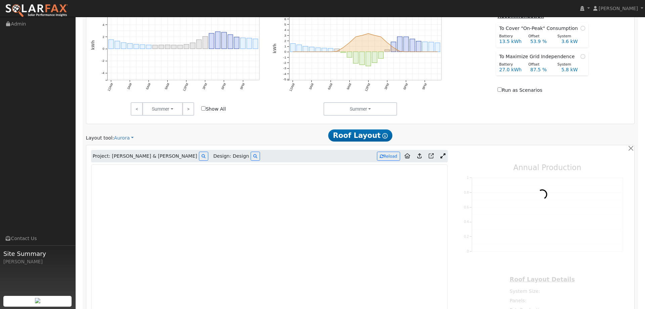
type input "0"
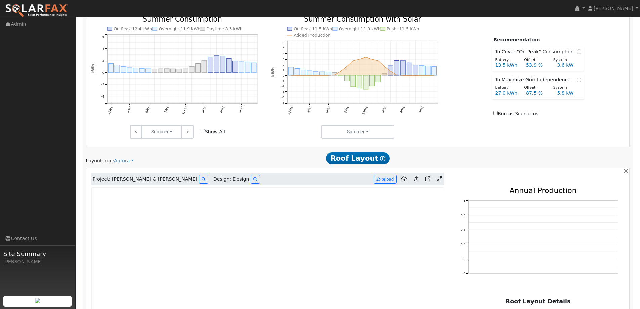
scroll to position [394, 0]
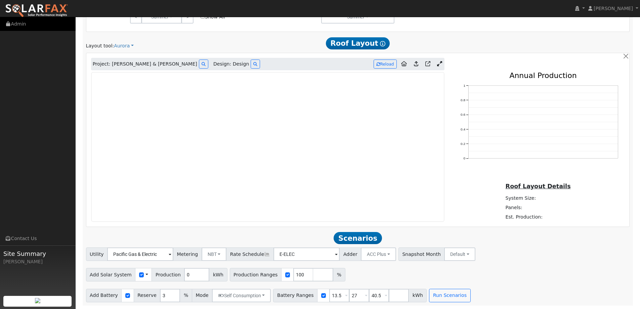
click at [50, 17] on link "Admin" at bounding box center [38, 24] width 76 height 14
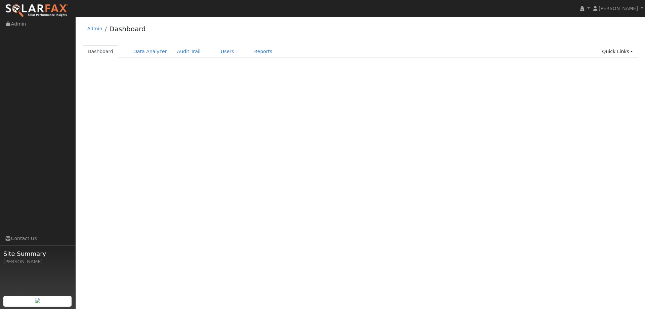
click at [52, 6] on img at bounding box center [36, 11] width 63 height 14
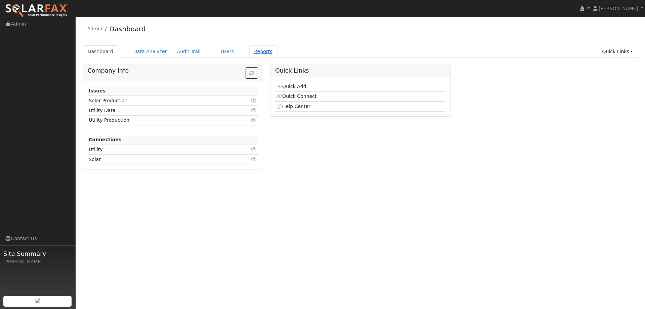
click at [249, 51] on link "Reports" at bounding box center [263, 51] width 28 height 12
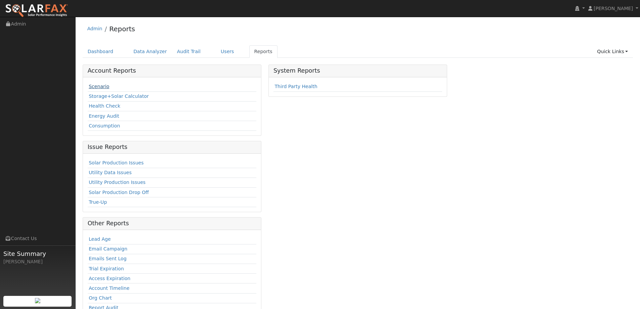
click at [99, 88] on link "Scenario" at bounding box center [99, 86] width 20 height 5
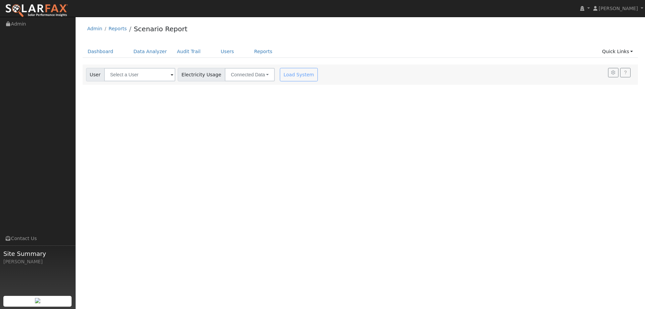
click at [136, 71] on div "Settings My Defaults Temporary My Defaults Company Defaults System Defaults Off…" at bounding box center [360, 74] width 555 height 20
click at [136, 78] on input "text" at bounding box center [139, 74] width 71 height 13
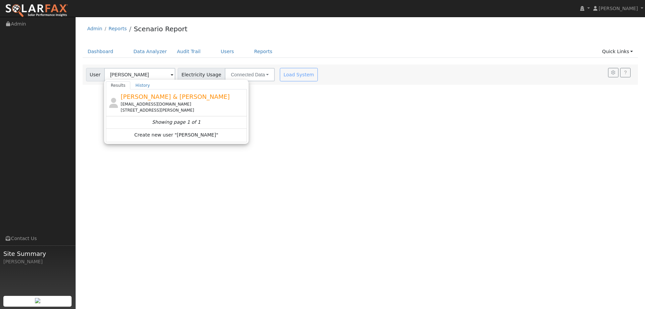
click at [188, 108] on div "2031 San Luis Street, Fairfield, CA 94533" at bounding box center [183, 110] width 125 height 6
type input "Kim & Lewis Garner"
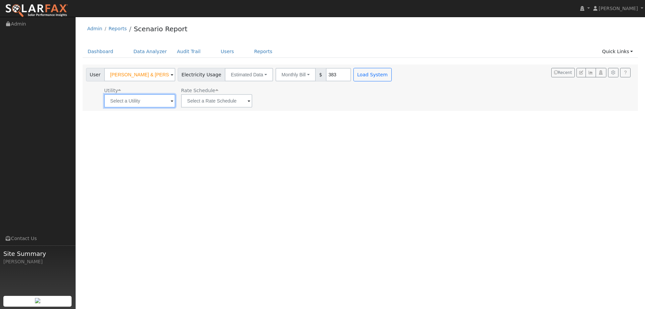
click at [161, 101] on input "text" at bounding box center [139, 100] width 71 height 13
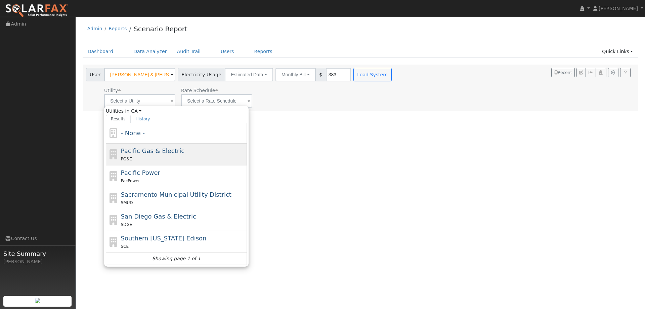
click at [164, 155] on div "PG&E" at bounding box center [183, 158] width 125 height 7
type input "Pacific Gas & Electric"
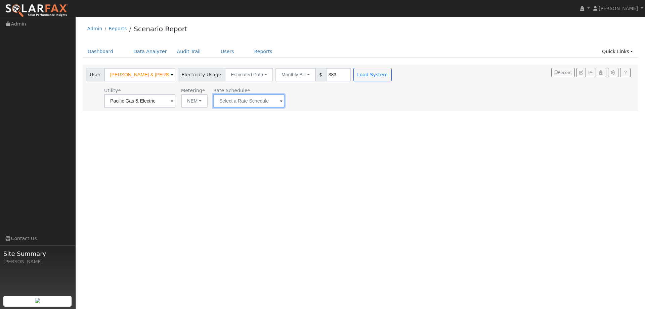
click at [237, 96] on input "text" at bounding box center [248, 100] width 71 height 13
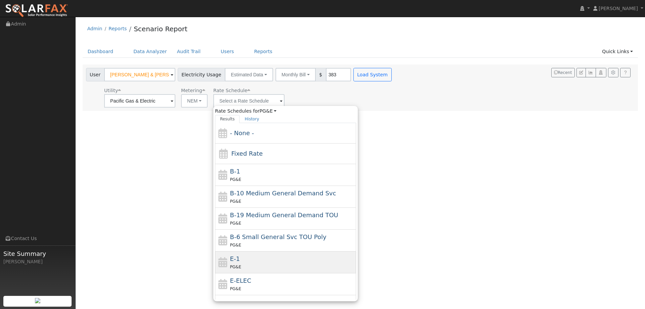
drag, startPoint x: 258, startPoint y: 257, endPoint x: 318, endPoint y: 157, distance: 117.0
click at [258, 257] on div "E-1 PG&E" at bounding box center [292, 262] width 125 height 16
type input "E-1"
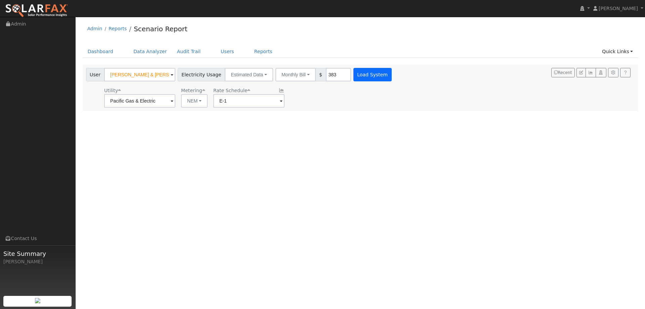
drag, startPoint x: 361, startPoint y: 65, endPoint x: 364, endPoint y: 68, distance: 4.0
click at [364, 68] on div "User Kim & Lewis Garner Account Default Account Default Account 2031 San Luis S…" at bounding box center [240, 73] width 310 height 16
click at [364, 70] on button "Load System" at bounding box center [372, 74] width 38 height 13
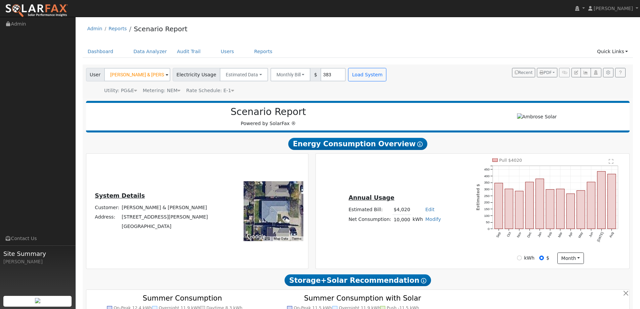
type input "0"
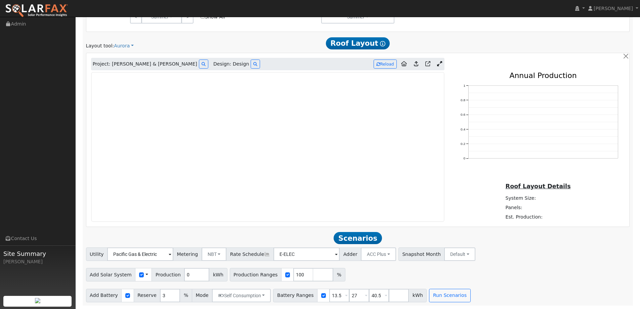
scroll to position [394, 0]
click at [44, 2] on link at bounding box center [36, 8] width 73 height 17
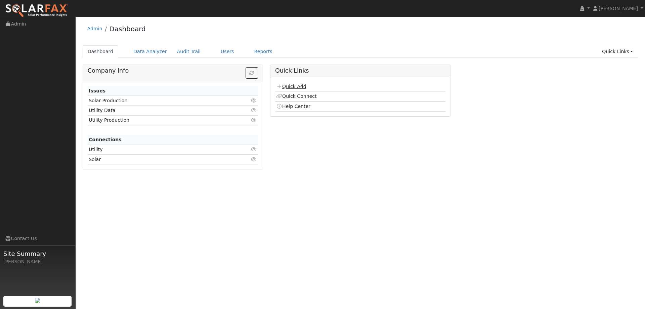
click at [297, 84] on link "Quick Add" at bounding box center [291, 86] width 30 height 5
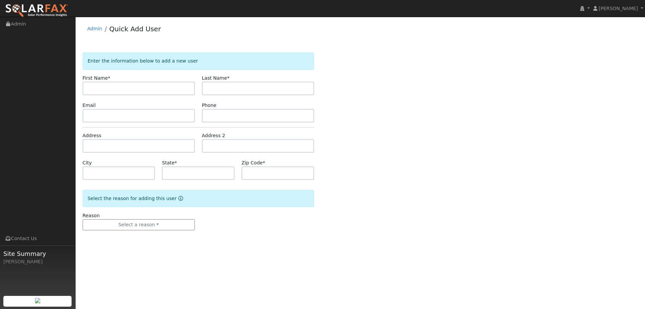
click at [120, 87] on input "text" at bounding box center [139, 88] width 112 height 13
type input "[PERSON_NAME]"
click at [232, 91] on input "text" at bounding box center [258, 88] width 112 height 13
type input "[PERSON_NAME]"
click at [189, 113] on input "text" at bounding box center [139, 115] width 112 height 13
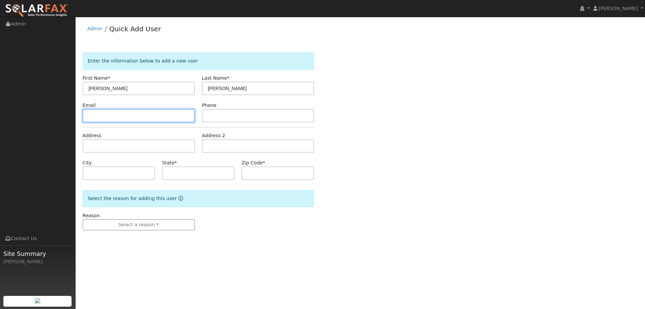
click at [176, 119] on input "text" at bounding box center [139, 115] width 112 height 13
paste input "[EMAIL_ADDRESS][DOMAIN_NAME]"
type input "[EMAIL_ADDRESS][DOMAIN_NAME]"
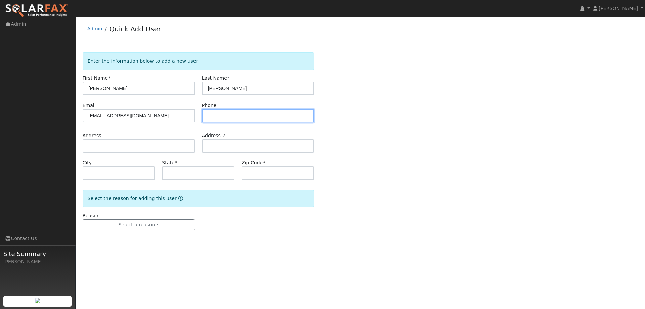
click at [251, 112] on input "text" at bounding box center [258, 115] width 112 height 13
paste input "(650) 784-6060"
type input "(650) 784-6060"
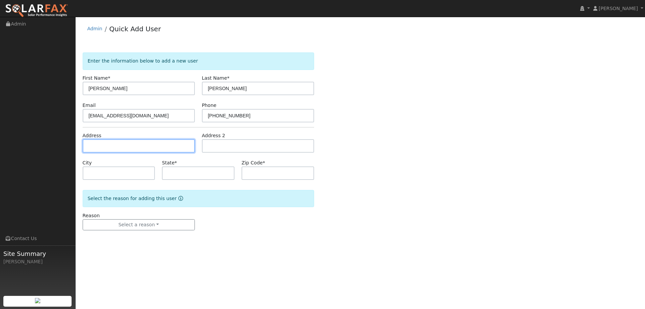
click at [177, 148] on input "text" at bounding box center [139, 145] width 112 height 13
paste input "312 Dahlia St"
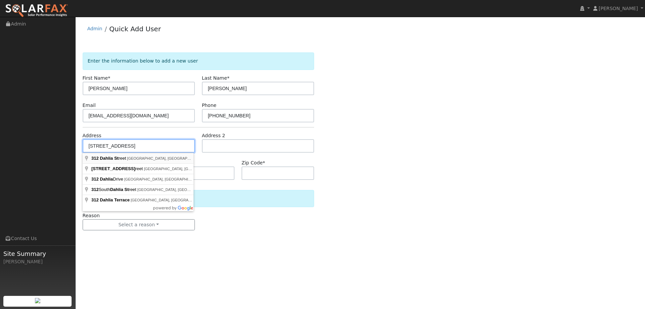
type input "312 Dahlia Street"
type input "Fairfield"
type input "CA"
type input "94533"
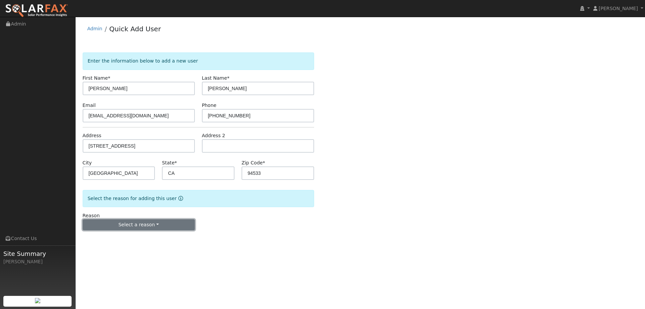
click at [163, 227] on button "Select a reason" at bounding box center [139, 224] width 112 height 11
click at [135, 240] on link "New lead" at bounding box center [120, 238] width 74 height 9
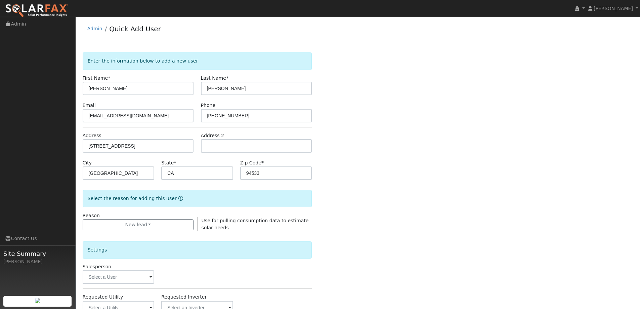
scroll to position [126, 0]
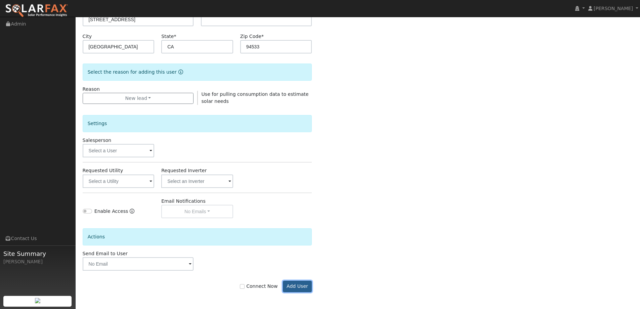
click at [303, 288] on button "Add User" at bounding box center [297, 285] width 29 height 11
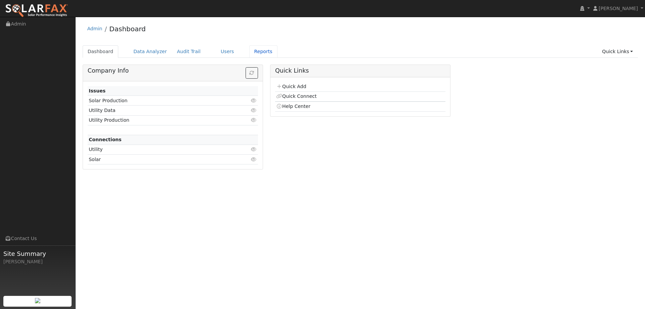
drag, startPoint x: 256, startPoint y: 48, endPoint x: 254, endPoint y: 39, distance: 9.0
click at [255, 47] on link "Reports" at bounding box center [263, 51] width 28 height 12
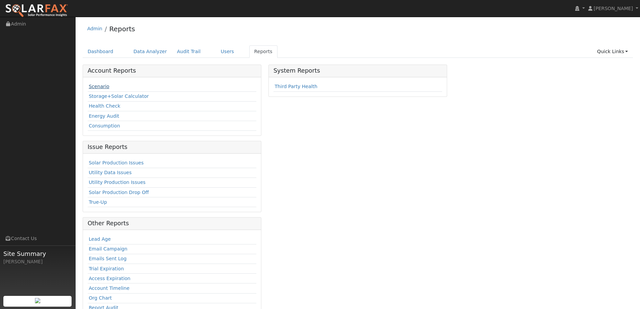
click at [106, 86] on link "Scenario" at bounding box center [99, 86] width 20 height 5
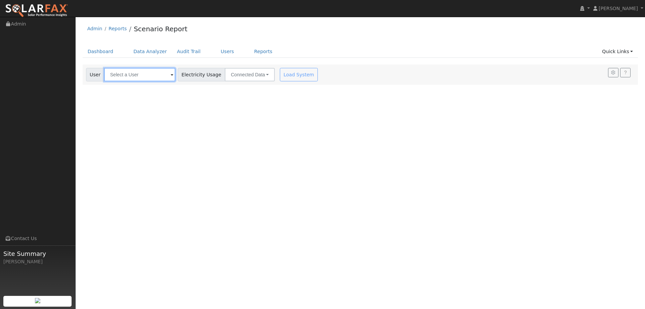
click at [146, 74] on input "text" at bounding box center [139, 74] width 71 height 13
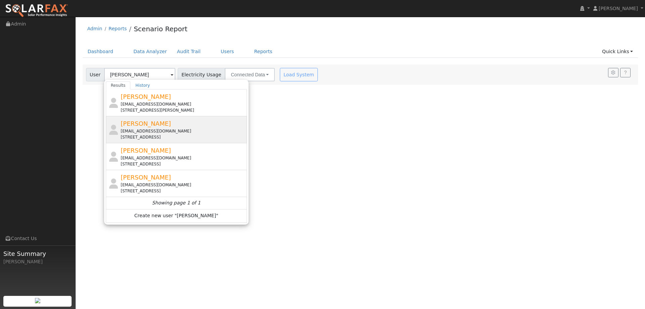
click at [190, 124] on div "Daniel Kumar devi94080@yahoo.com 312 Dahlia Street, Fairfield, CA 94533" at bounding box center [183, 129] width 125 height 21
type input "[PERSON_NAME]"
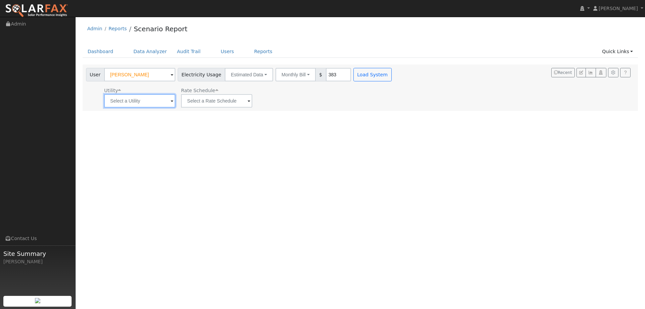
click at [163, 101] on input "text" at bounding box center [139, 100] width 71 height 13
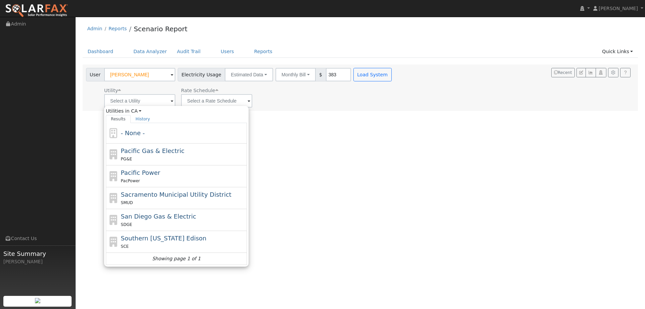
click at [153, 148] on span "Pacific Gas & Electric" at bounding box center [152, 150] width 63 height 7
type input "Pacific Gas & Electric"
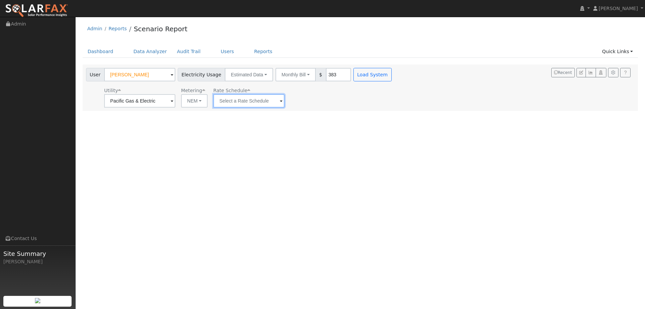
click at [231, 101] on input "text" at bounding box center [248, 100] width 71 height 13
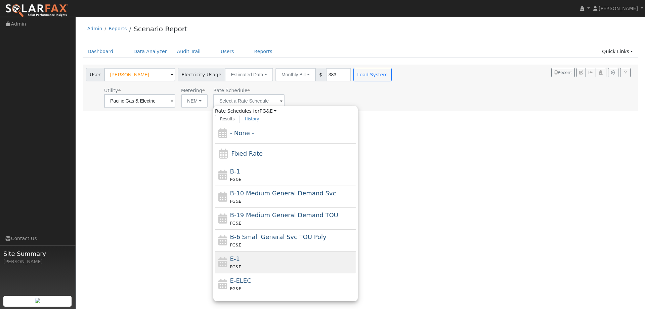
click at [247, 254] on div "E-1 PG&E" at bounding box center [292, 262] width 125 height 16
type input "E-1"
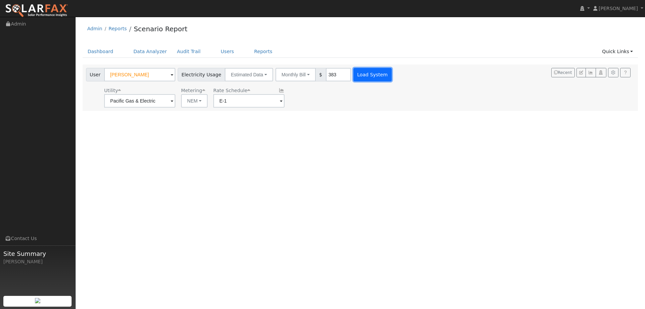
click at [353, 69] on button "Load System" at bounding box center [372, 74] width 38 height 13
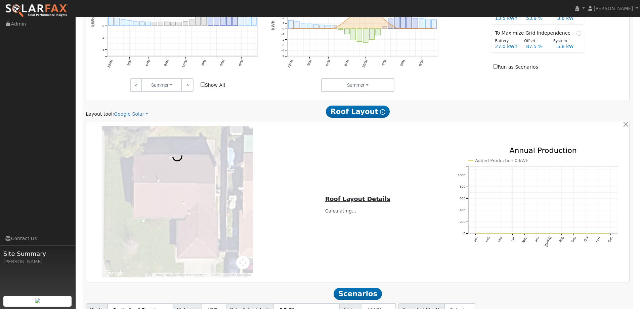
scroll to position [336, 0]
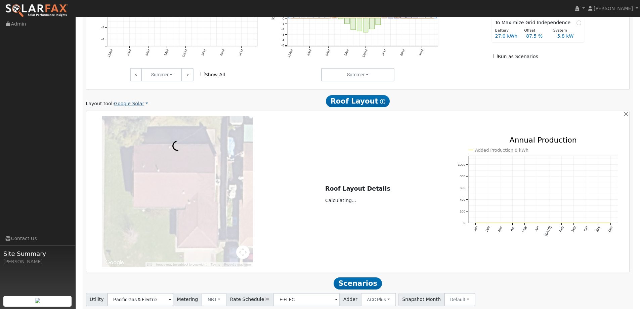
click at [125, 104] on link "Google Solar" at bounding box center [131, 103] width 34 height 7
click at [133, 132] on link "Aurora" at bounding box center [135, 134] width 47 height 9
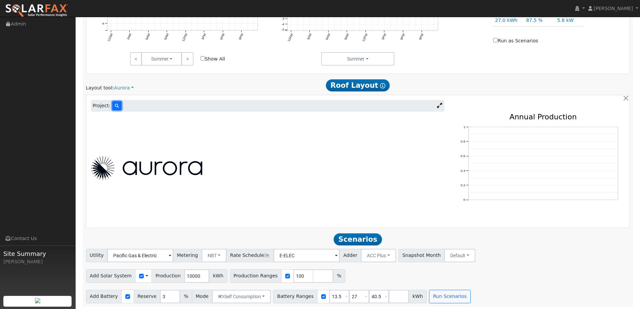
click at [115, 108] on icon at bounding box center [117, 106] width 4 height 4
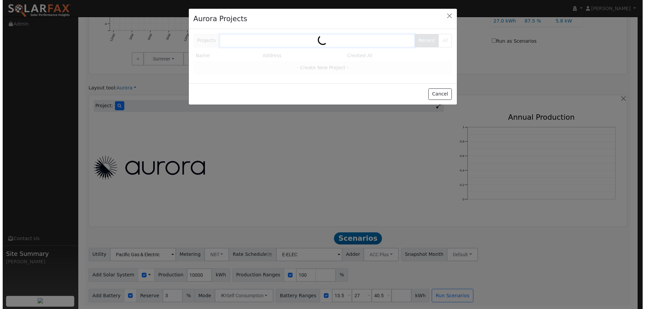
scroll to position [352, 0]
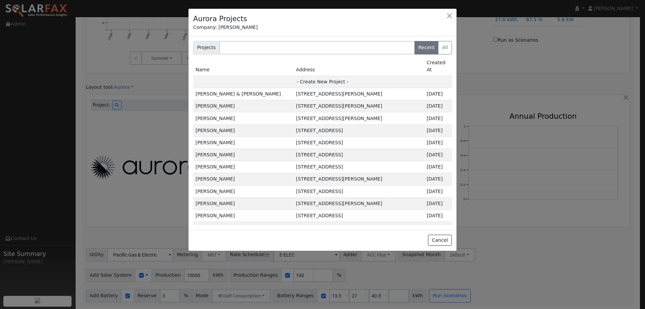
click at [283, 76] on td "- Create New Project -" at bounding box center [322, 82] width 259 height 12
type input "[PERSON_NAME]"
type input "312 Dahlia Street"
type input "Fairfield"
type input "CA"
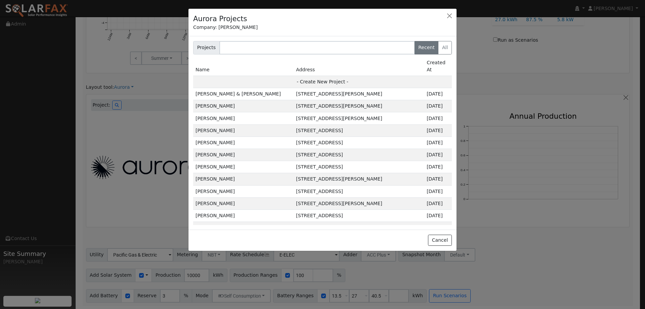
type input "94533"
type input "Design"
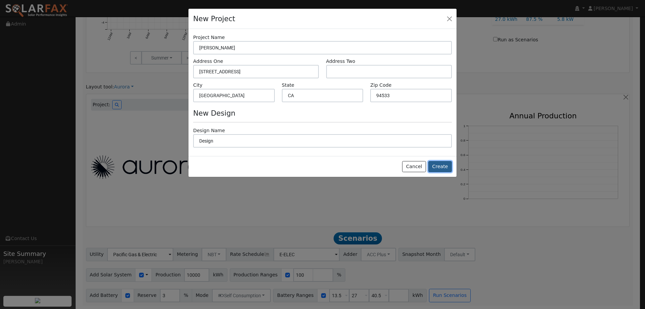
click at [432, 168] on button "Create" at bounding box center [440, 166] width 24 height 11
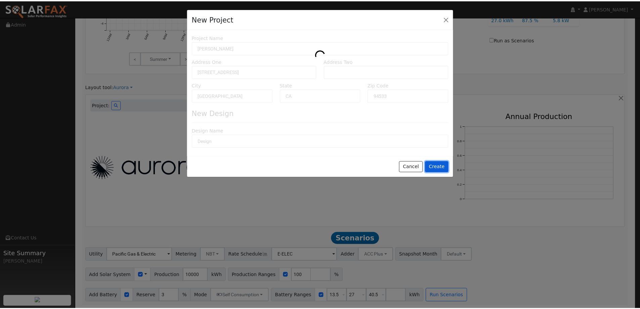
scroll to position [353, 0]
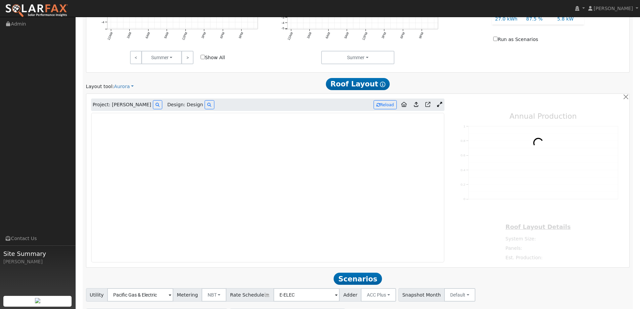
type input "0"
click at [51, 6] on img at bounding box center [36, 11] width 63 height 14
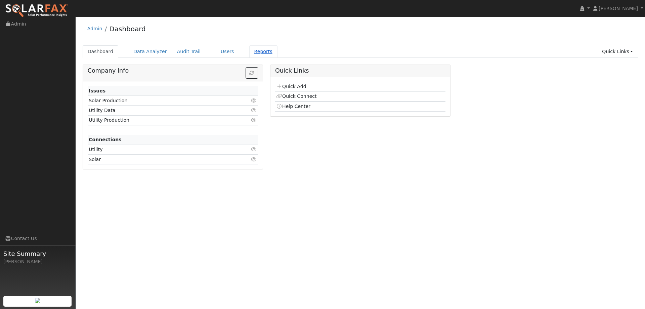
click at [249, 48] on link "Reports" at bounding box center [263, 51] width 28 height 12
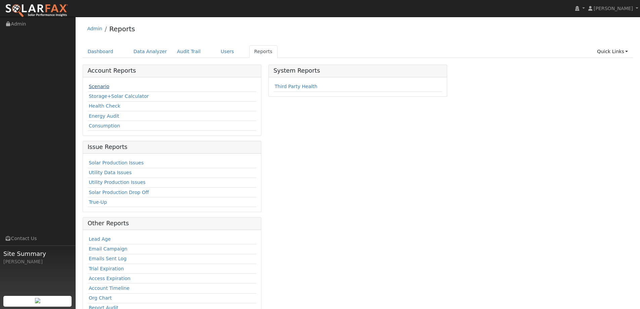
click at [99, 89] on link "Scenario" at bounding box center [99, 86] width 20 height 5
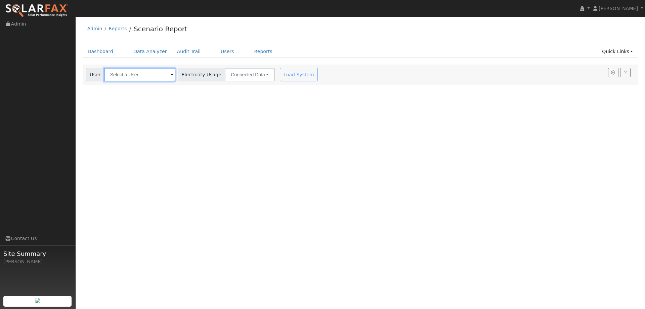
click at [135, 79] on input "text" at bounding box center [139, 74] width 71 height 13
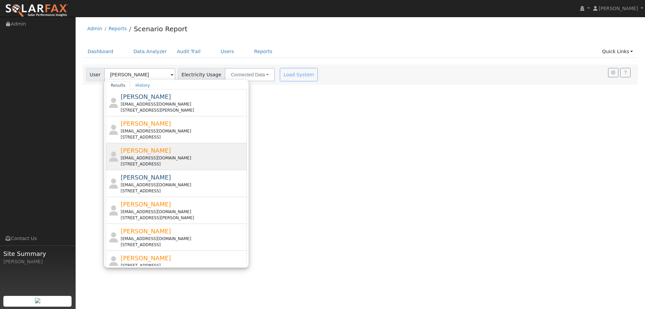
click at [171, 156] on div "[EMAIL_ADDRESS][DOMAIN_NAME]" at bounding box center [183, 158] width 125 height 6
type input "[PERSON_NAME]"
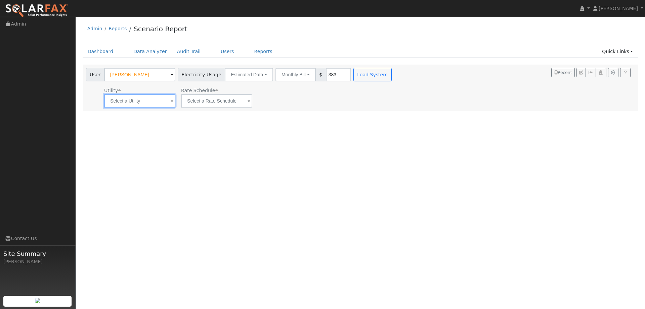
click at [156, 101] on input "text" at bounding box center [139, 100] width 71 height 13
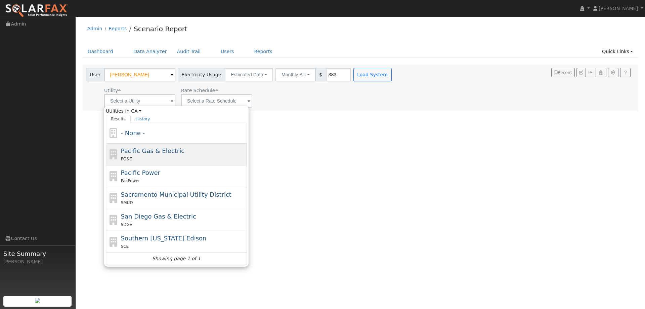
click at [148, 157] on div "PG&E" at bounding box center [183, 158] width 125 height 7
type input "Pacific Gas & Electric"
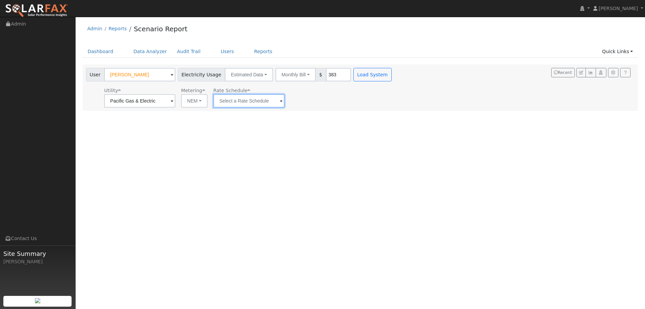
click at [236, 100] on input "text" at bounding box center [248, 100] width 71 height 13
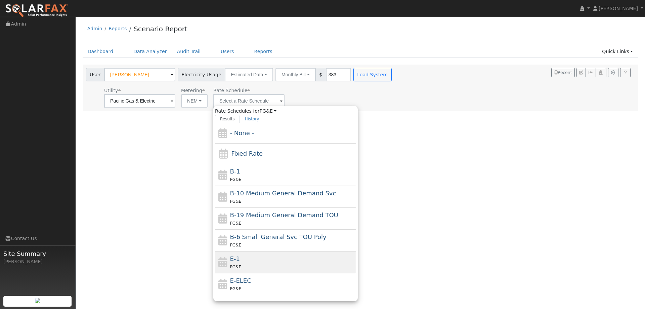
click at [253, 261] on div "E-1 PG&E" at bounding box center [292, 262] width 125 height 16
type input "E-1"
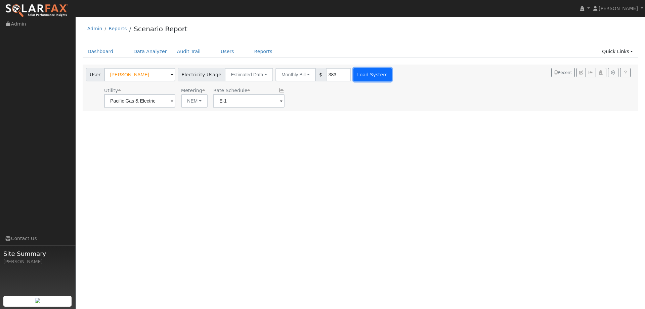
click at [355, 75] on button "Load System" at bounding box center [372, 74] width 38 height 13
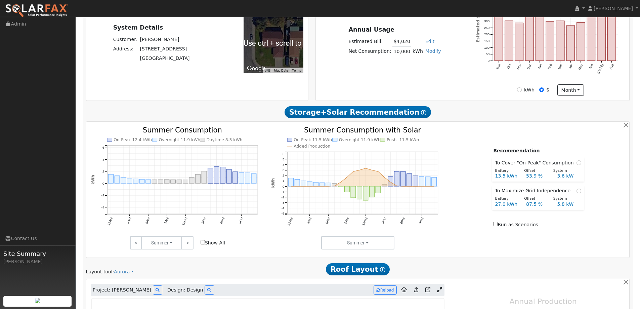
type input "0"
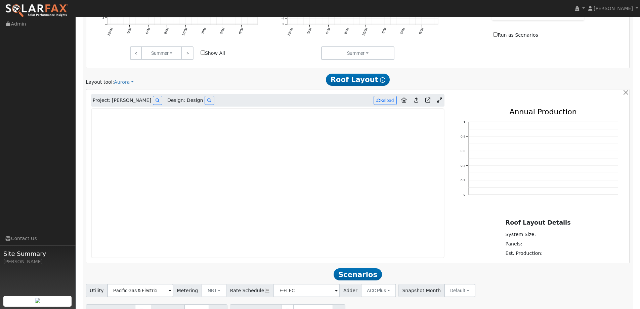
scroll to position [369, 0]
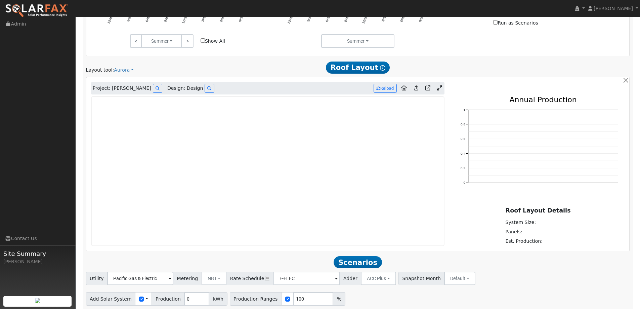
click at [44, 8] on img at bounding box center [36, 11] width 63 height 14
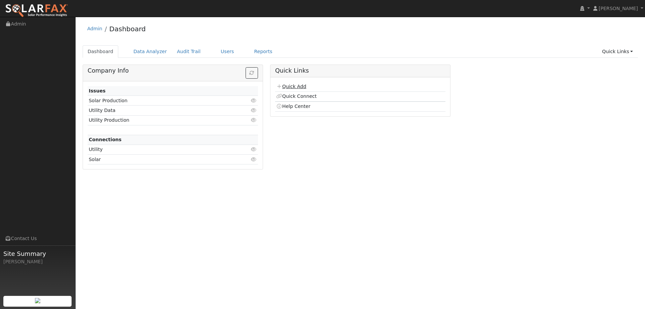
click at [282, 86] on link "Quick Add" at bounding box center [291, 86] width 30 height 5
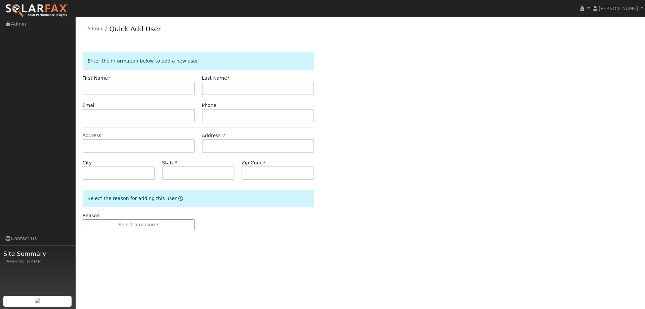
click at [146, 82] on input "text" at bounding box center [139, 88] width 112 height 13
type input "[PERSON_NAME]"
click at [211, 89] on input "text" at bounding box center [258, 88] width 112 height 13
type input "[PERSON_NAME]"
click at [163, 113] on input "text" at bounding box center [139, 115] width 112 height 13
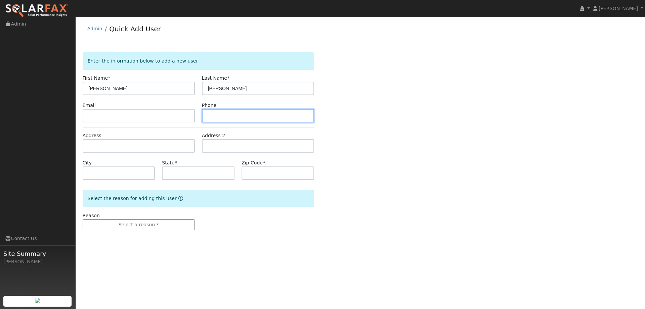
click at [305, 114] on input "text" at bounding box center [258, 115] width 112 height 13
paste input "[PHONE_NUMBER]"
type input "[PHONE_NUMBER]"
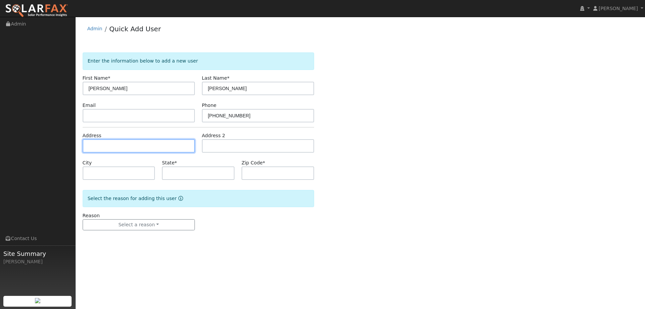
click at [158, 147] on input "text" at bounding box center [139, 145] width 112 height 13
paste input "[STREET_ADDRESS]"
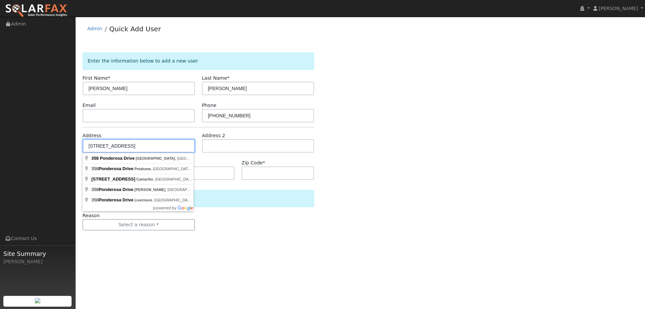
type input "[STREET_ADDRESS]"
type input "[GEOGRAPHIC_DATA]"
type input "CA"
type input "95687"
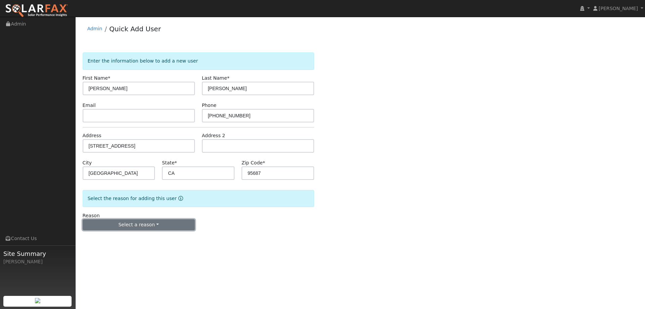
click at [141, 223] on button "Select a reason" at bounding box center [139, 224] width 112 height 11
click at [138, 238] on link "New lead" at bounding box center [120, 238] width 74 height 9
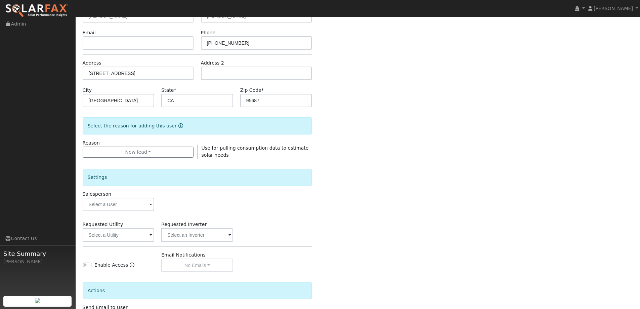
scroll to position [126, 0]
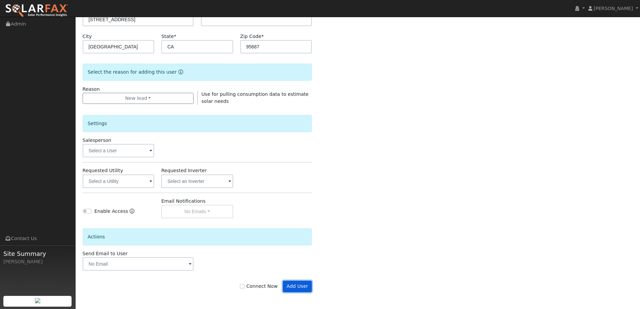
click at [299, 282] on button "Add User" at bounding box center [297, 285] width 29 height 11
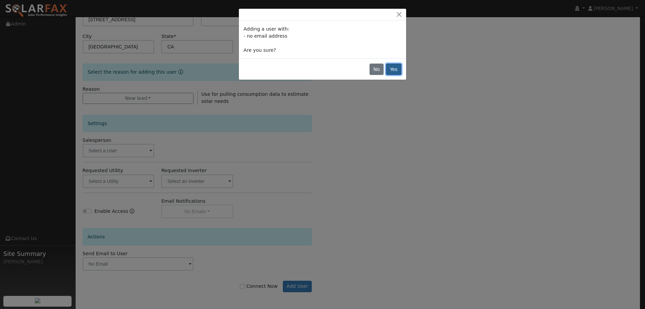
click at [400, 70] on button "Yes" at bounding box center [393, 68] width 15 height 11
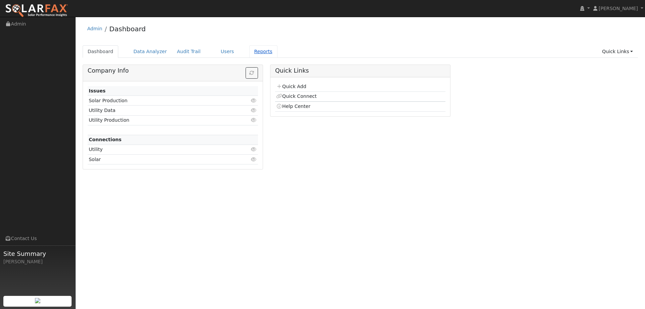
click at [249, 51] on link "Reports" at bounding box center [263, 51] width 28 height 12
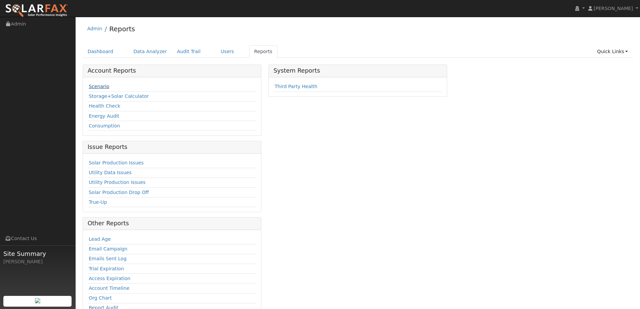
click at [93, 87] on link "Scenario" at bounding box center [99, 86] width 20 height 5
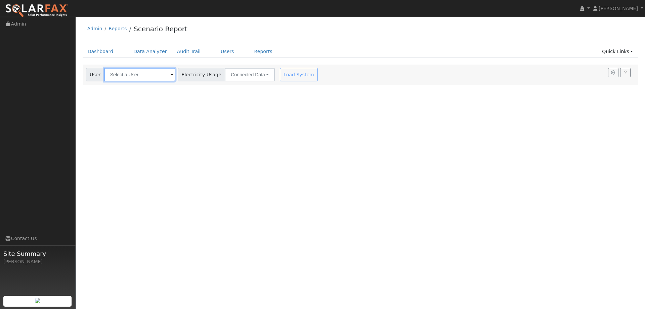
click at [134, 74] on input "text" at bounding box center [139, 74] width 71 height 13
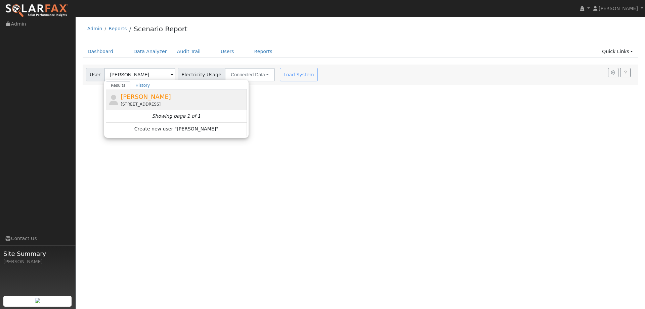
click at [153, 102] on div "[STREET_ADDRESS]" at bounding box center [183, 104] width 125 height 6
type input "[PERSON_NAME]"
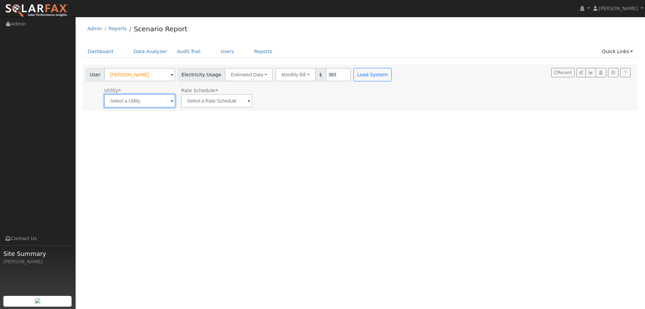
click at [152, 103] on input "text" at bounding box center [139, 100] width 71 height 13
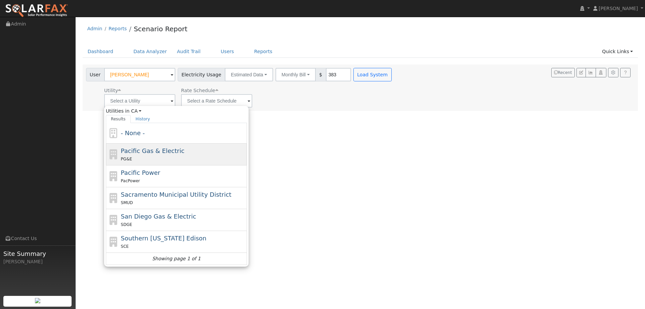
click at [153, 145] on div "Pacific Gas & Electric PG&E" at bounding box center [176, 154] width 141 height 22
type input "Pacific Gas & Electric"
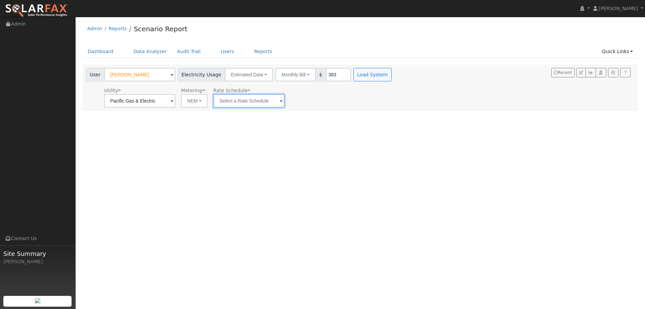
click at [216, 102] on input "text" at bounding box center [248, 100] width 71 height 13
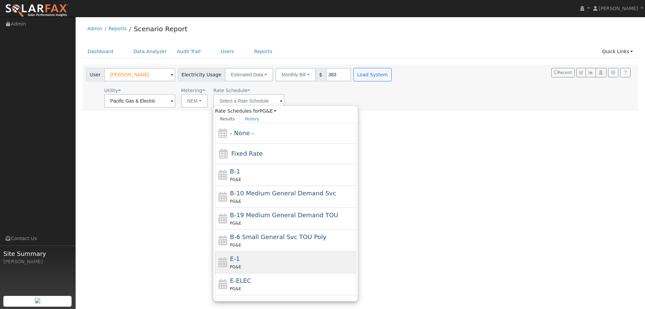
click at [248, 255] on div "E-1 PG&E" at bounding box center [292, 262] width 125 height 16
type input "E-1"
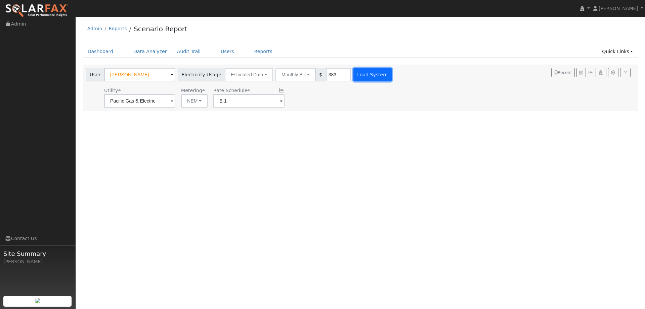
click at [356, 77] on button "Load System" at bounding box center [372, 74] width 38 height 13
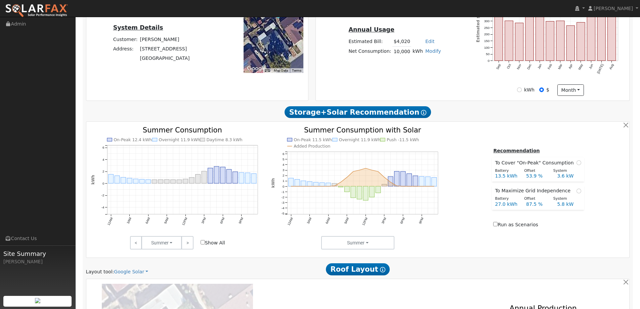
scroll to position [269, 0]
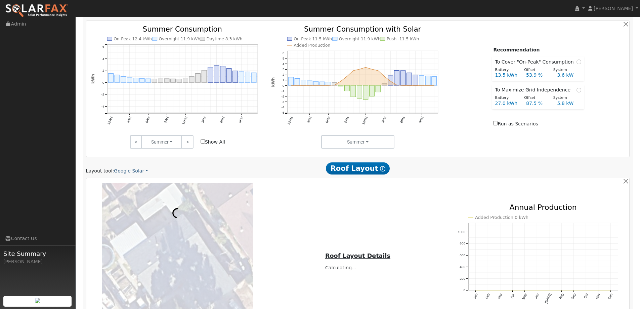
click at [135, 170] on link "Google Solar" at bounding box center [131, 170] width 34 height 7
click at [132, 203] on link "Aurora" at bounding box center [135, 201] width 47 height 9
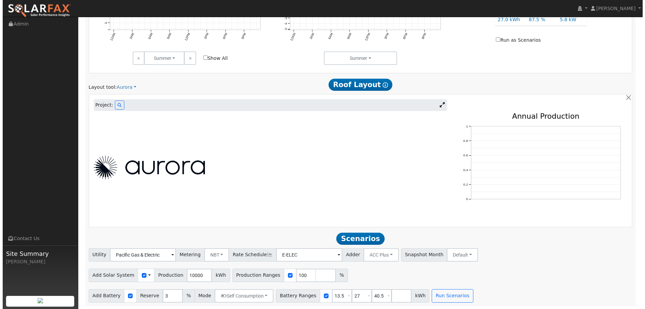
scroll to position [353, 0]
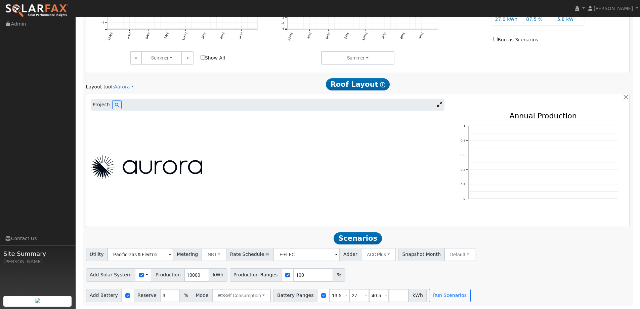
click at [107, 101] on span "Project:" at bounding box center [102, 104] width 18 height 7
click at [115, 103] on icon at bounding box center [117, 105] width 4 height 4
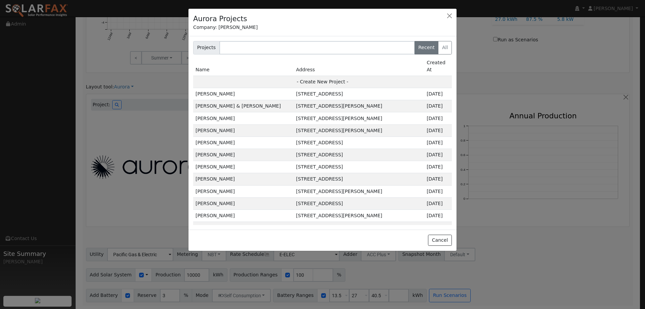
drag, startPoint x: 309, startPoint y: 75, endPoint x: 321, endPoint y: 78, distance: 11.9
click at [310, 76] on td "- Create New Project -" at bounding box center [322, 82] width 259 height 12
type input "Janet Schiewe"
type input "358 Ponderosa Drive"
type input "Vacaville"
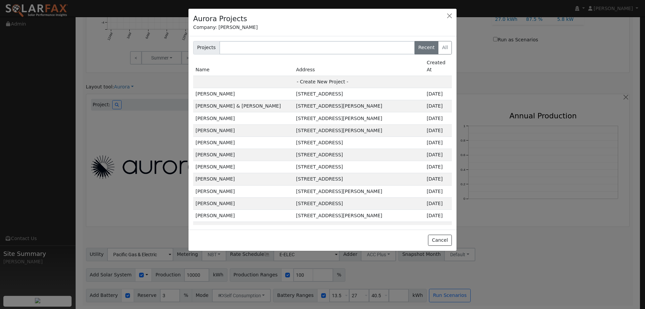
type input "CA"
type input "95687"
type input "Design"
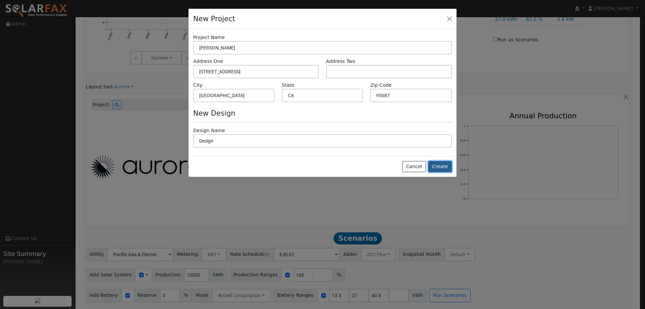
click at [438, 168] on button "Create" at bounding box center [440, 166] width 24 height 11
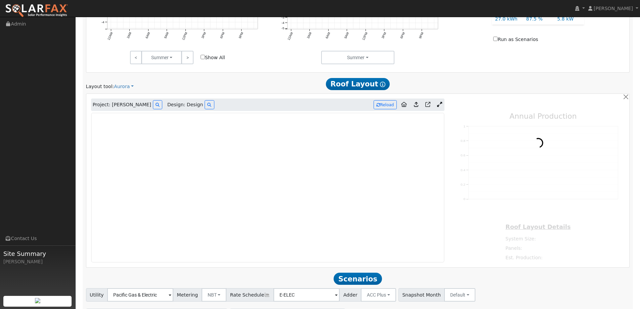
type input "0"
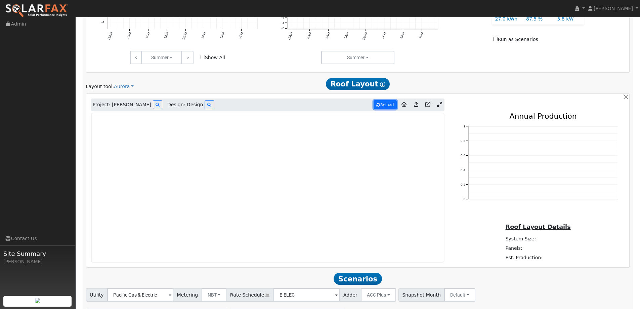
click at [379, 106] on icon at bounding box center [378, 105] width 4 height 4
click at [381, 106] on button "Reload" at bounding box center [384, 104] width 23 height 9
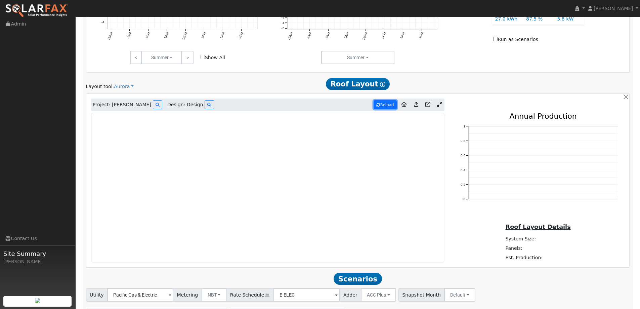
click at [381, 106] on button "Reload" at bounding box center [384, 104] width 23 height 9
click at [380, 100] on button "Reload" at bounding box center [384, 104] width 23 height 9
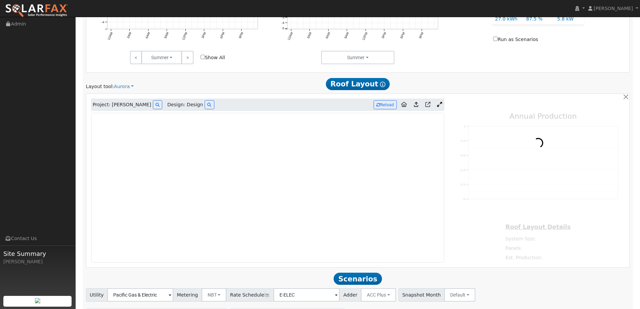
click at [380, 99] on div "Project: Janet Schiewe Design: Design Reload" at bounding box center [267, 104] width 353 height 13
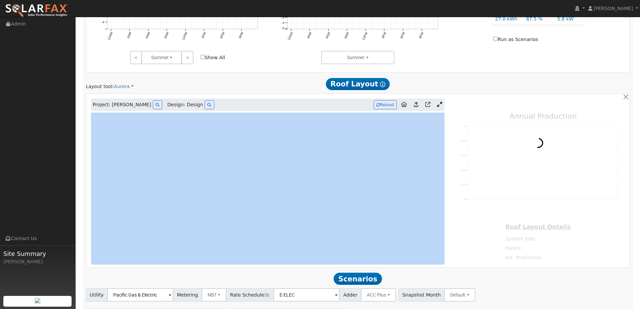
click at [380, 99] on div "Project: Janet Schiewe Design: Design Reload" at bounding box center [267, 104] width 353 height 13
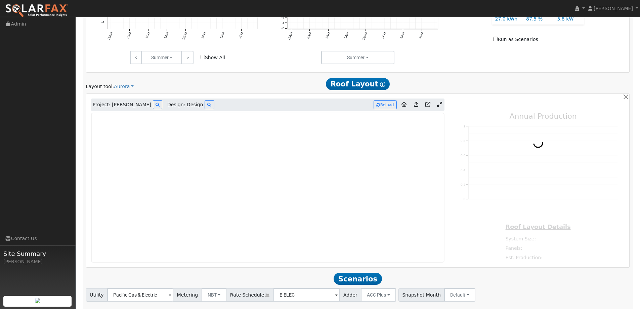
click at [380, 99] on div "Project: Janet Schiewe Design: Design Reload" at bounding box center [267, 104] width 353 height 13
click at [38, 11] on img at bounding box center [36, 11] width 63 height 14
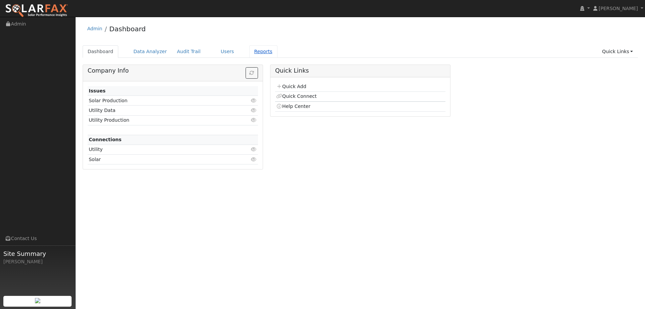
click at [249, 51] on link "Reports" at bounding box center [263, 51] width 28 height 12
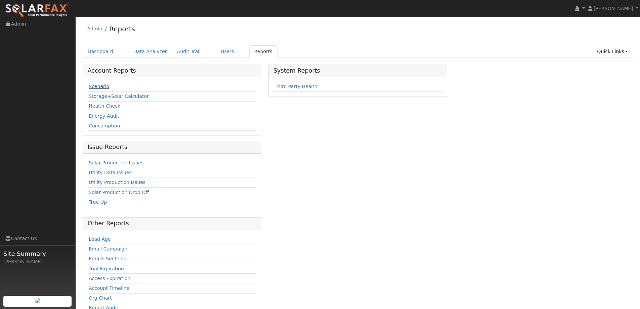
click at [105, 86] on link "Scenario" at bounding box center [99, 86] width 20 height 5
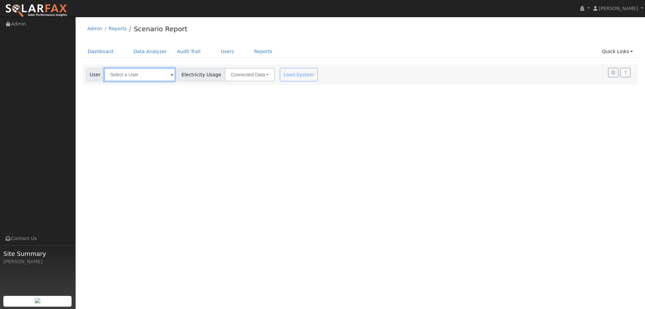
click at [152, 76] on input "text" at bounding box center [139, 74] width 71 height 13
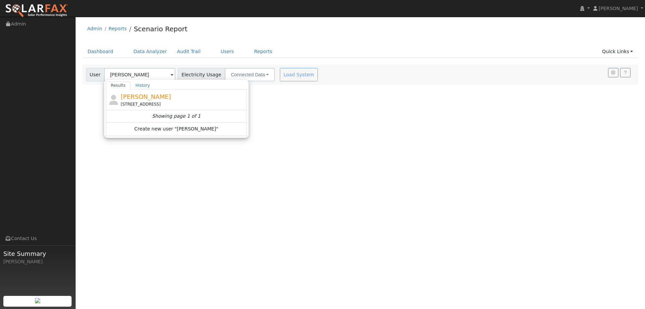
click at [190, 100] on div "Janet Schiewe 358 Ponderosa Drive, Vacaville, CA 95687" at bounding box center [183, 99] width 125 height 15
type input "Janet Schiewe"
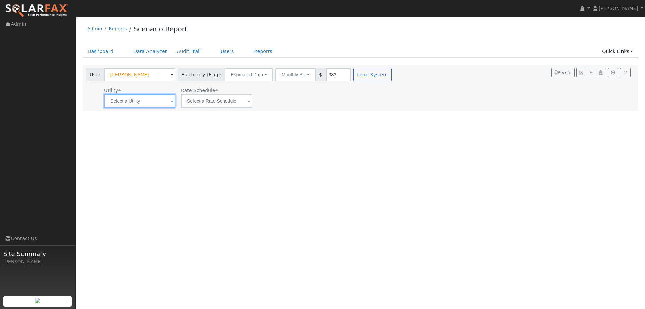
click at [138, 104] on input "text" at bounding box center [139, 100] width 71 height 13
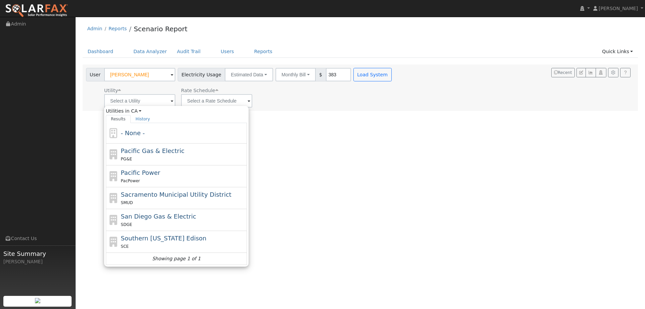
drag, startPoint x: 190, startPoint y: 148, endPoint x: 195, endPoint y: 136, distance: 13.1
click at [190, 148] on div "Pacific Gas & Electric PG&E" at bounding box center [183, 154] width 125 height 16
type input "Pacific Gas & Electric"
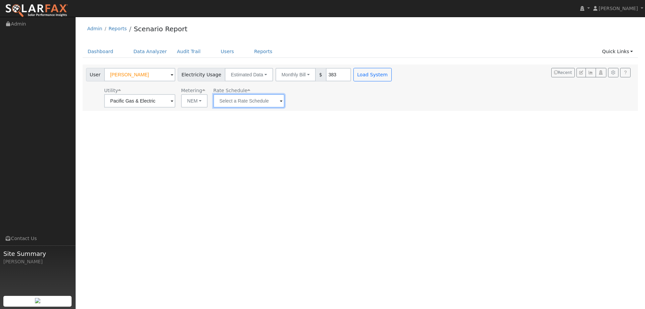
click at [223, 96] on input "text" at bounding box center [248, 100] width 71 height 13
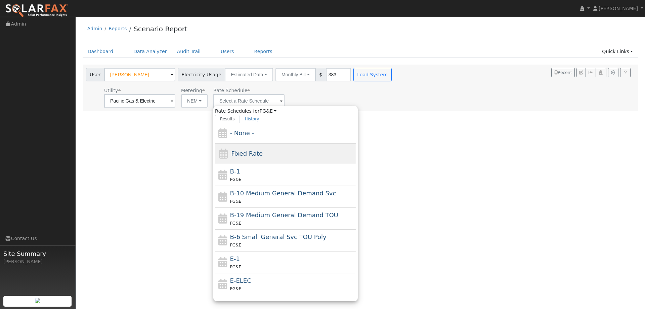
drag, startPoint x: 238, startPoint y: 253, endPoint x: 321, endPoint y: 159, distance: 125.4
click at [238, 250] on div "- None - Fixed Rate B-1 PG&E B-10 Medium General Demand Svc PG&E B-19 Medium Ge…" at bounding box center [285, 211] width 141 height 176
drag, startPoint x: 285, startPoint y: 261, endPoint x: 306, endPoint y: 220, distance: 46.7
click at [284, 260] on div "E-1 PG&E" at bounding box center [292, 262] width 125 height 16
type input "E-1"
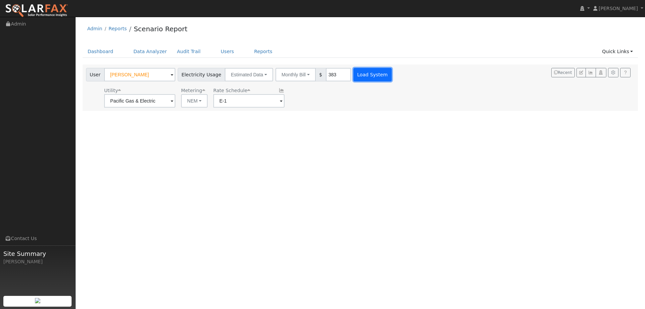
click at [367, 75] on button "Load System" at bounding box center [372, 74] width 38 height 13
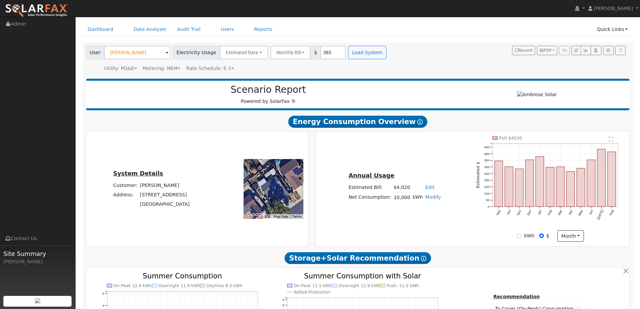
type input "0"
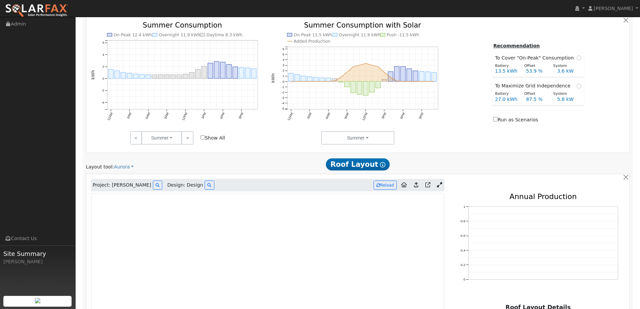
scroll to position [336, 0]
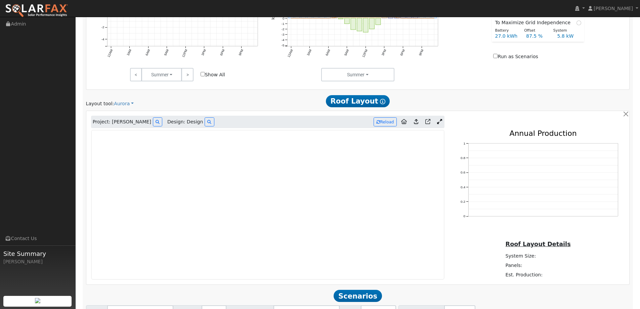
click at [18, 6] on img at bounding box center [36, 11] width 63 height 14
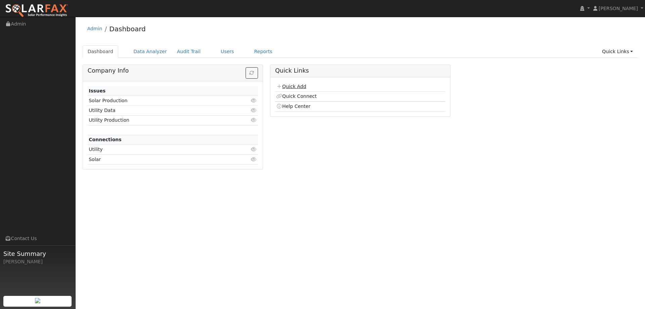
click at [289, 84] on link "Quick Add" at bounding box center [291, 86] width 30 height 5
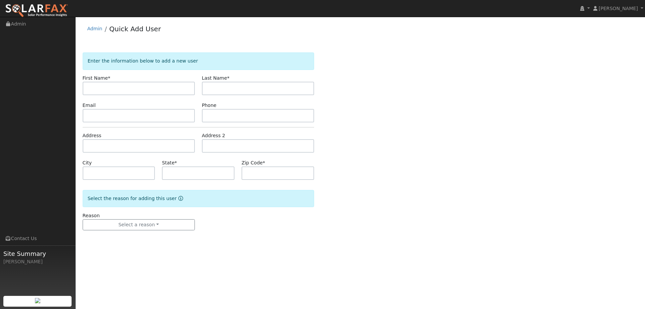
click at [126, 85] on input "text" at bounding box center [139, 88] width 112 height 13
type input "Edminda"
click at [260, 91] on input "text" at bounding box center [258, 88] width 112 height 13
type input "Zindel"
click at [179, 112] on input "text" at bounding box center [139, 115] width 112 height 13
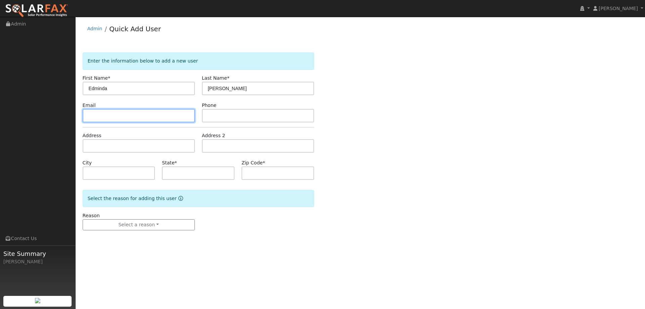
click at [111, 111] on input "text" at bounding box center [139, 115] width 112 height 13
paste input "zindel.e@comcast.net"
type input "zindel.e@comcast.net"
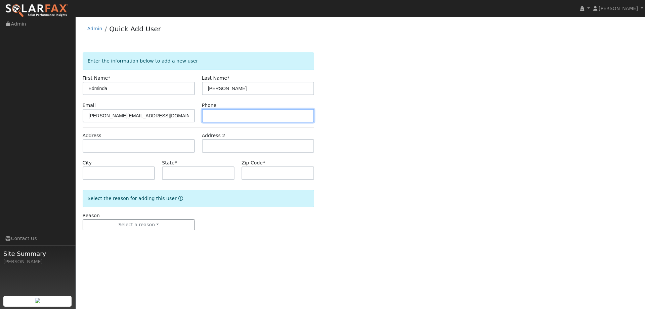
click at [249, 112] on input "text" at bounding box center [258, 115] width 112 height 13
paste input "(707) 330-5373"
type input "(707) 330-5373"
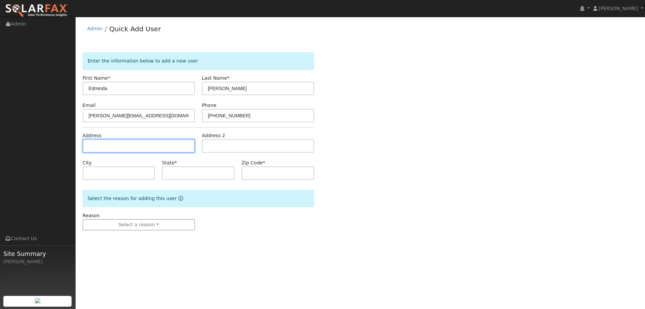
click at [149, 150] on input "text" at bounding box center [139, 145] width 112 height 13
paste input "201 Santa Ana Ct"
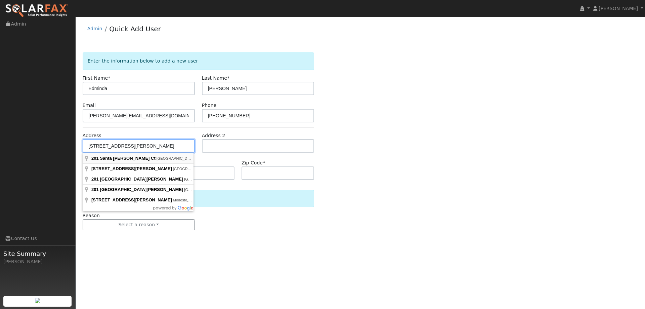
type input "[STREET_ADDRESS][PERSON_NAME]"
type input "[GEOGRAPHIC_DATA]"
type input "CA"
type input "94533"
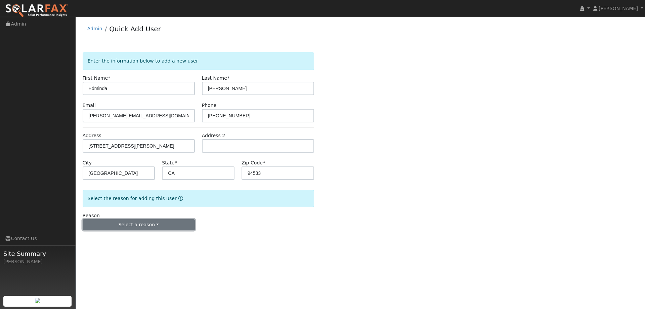
click at [154, 224] on button "Select a reason" at bounding box center [139, 224] width 112 height 11
click at [109, 237] on link "New lead" at bounding box center [120, 238] width 74 height 9
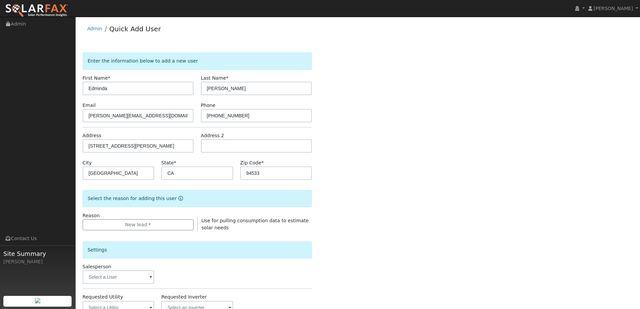
scroll to position [126, 0]
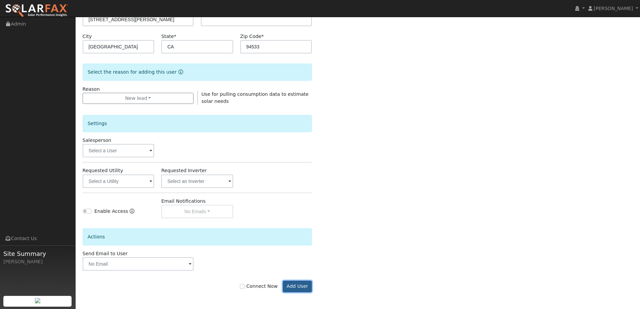
click at [291, 287] on button "Add User" at bounding box center [297, 285] width 29 height 11
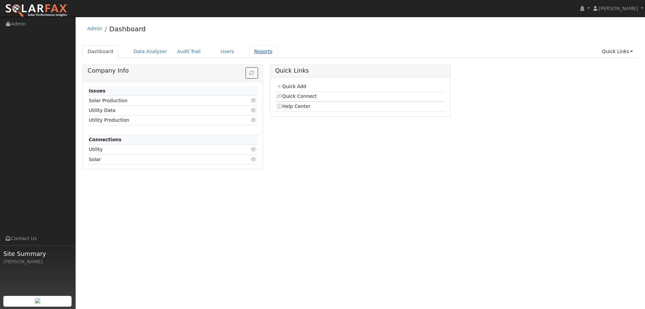
click at [254, 54] on link "Reports" at bounding box center [263, 51] width 28 height 12
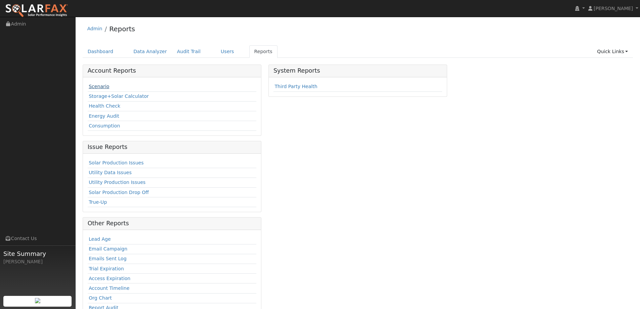
click at [92, 84] on link "Scenario" at bounding box center [99, 86] width 20 height 5
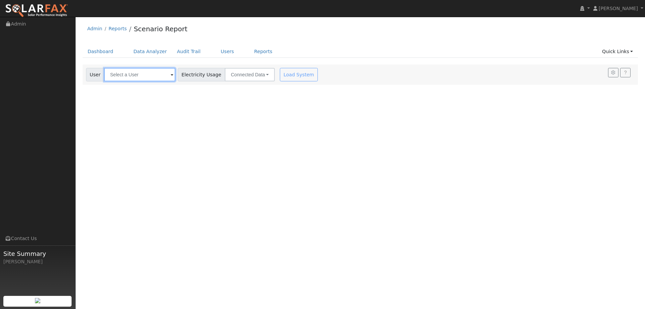
click at [128, 69] on input "text" at bounding box center [139, 74] width 71 height 13
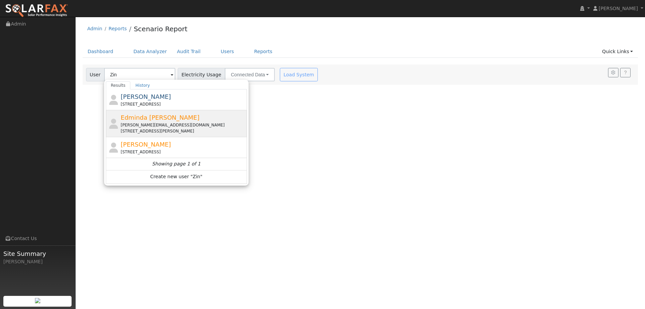
click at [177, 118] on div "Edminda Zindel [EMAIL_ADDRESS][DOMAIN_NAME] [STREET_ADDRESS][PERSON_NAME]" at bounding box center [183, 123] width 125 height 21
type input "Edminda [PERSON_NAME]"
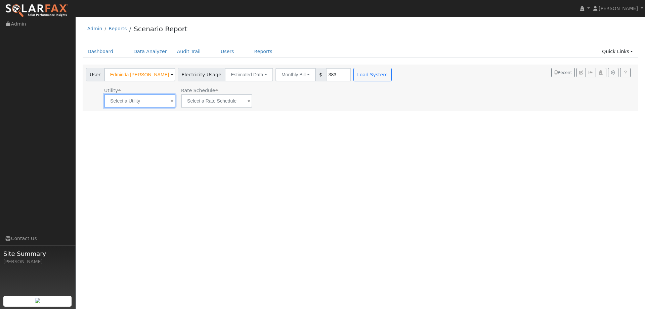
click at [156, 100] on input "text" at bounding box center [139, 100] width 71 height 13
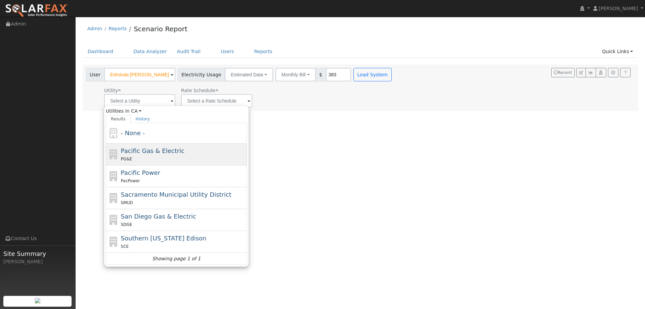
click at [161, 153] on span "Pacific Gas & Electric" at bounding box center [152, 150] width 63 height 7
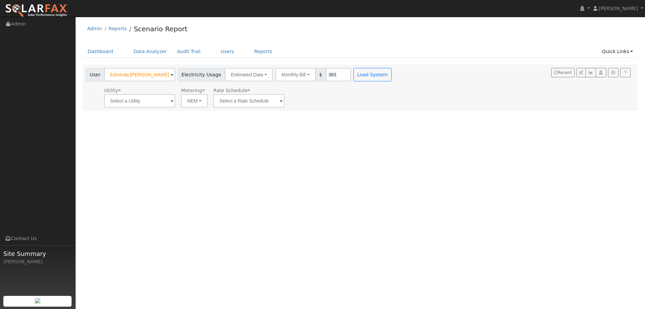
type input "Pacific Gas & Electric"
click at [242, 104] on input "text" at bounding box center [248, 100] width 71 height 13
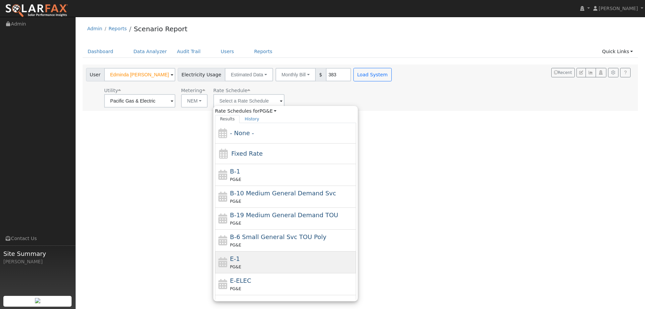
click at [261, 259] on div "E-1 PG&E" at bounding box center [292, 262] width 125 height 16
type input "E-1"
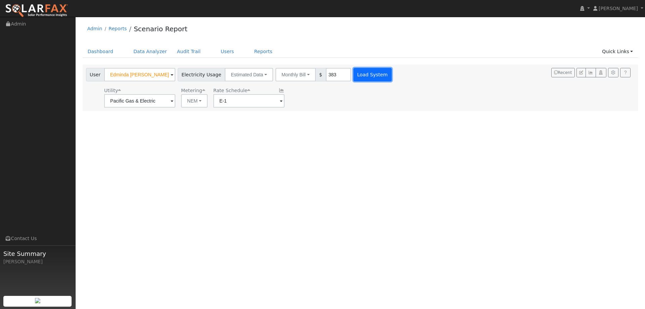
click at [356, 77] on button "Load System" at bounding box center [372, 74] width 38 height 13
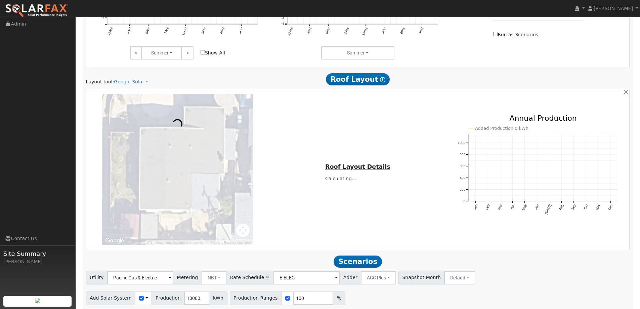
scroll to position [369, 0]
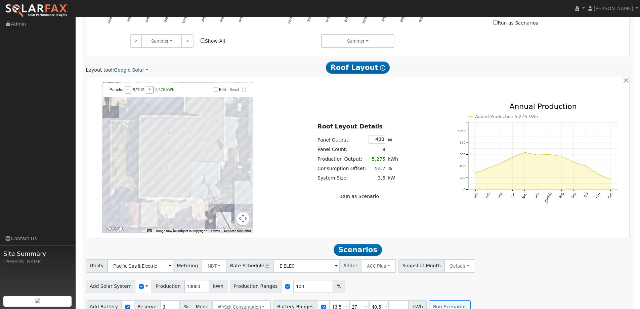
click at [130, 69] on link "Google Solar" at bounding box center [131, 69] width 34 height 7
click at [132, 99] on link "Aurora" at bounding box center [135, 100] width 47 height 9
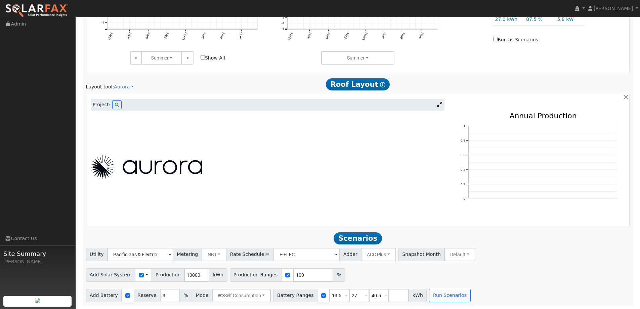
scroll to position [251, 0]
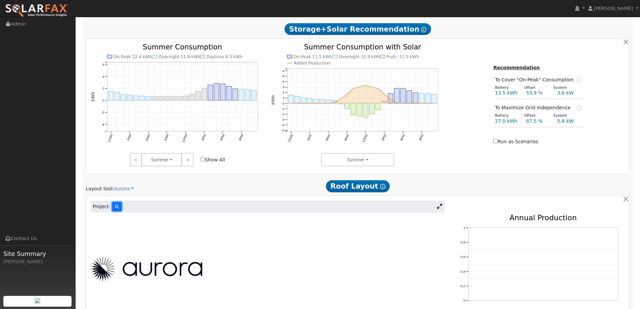
click at [112, 204] on button at bounding box center [116, 206] width 9 height 9
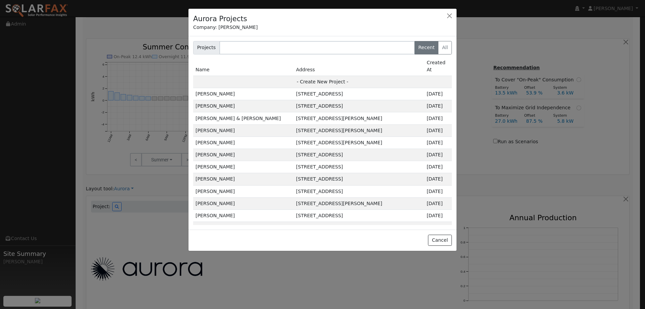
drag, startPoint x: 329, startPoint y: 75, endPoint x: 349, endPoint y: 81, distance: 20.6
click at [330, 76] on td "- Create New Project -" at bounding box center [322, 82] width 259 height 12
type input "Edminda [PERSON_NAME]"
type input "[STREET_ADDRESS][PERSON_NAME]"
type input "[GEOGRAPHIC_DATA]"
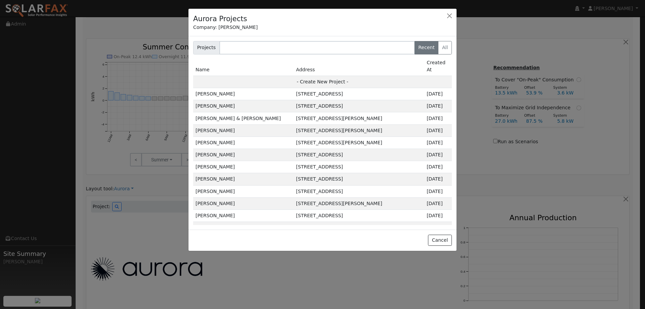
type input "CA"
type input "94533"
type input "Design"
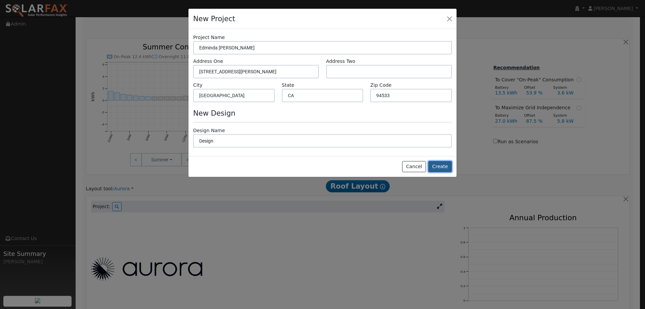
click at [445, 166] on button "Create" at bounding box center [440, 166] width 24 height 11
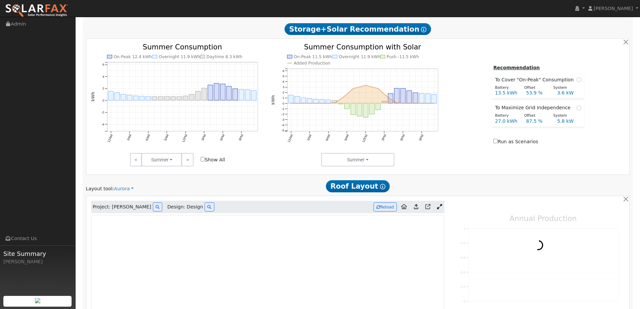
type input "0"
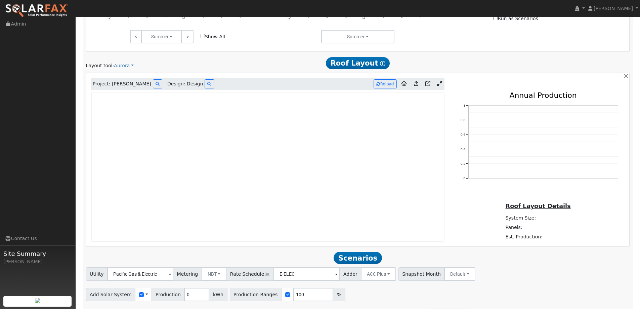
scroll to position [385, 0]
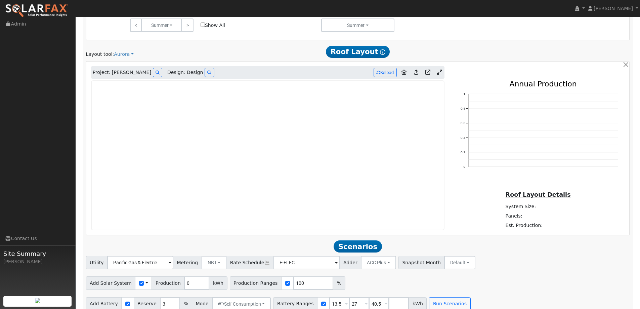
click at [51, 8] on img at bounding box center [36, 11] width 63 height 14
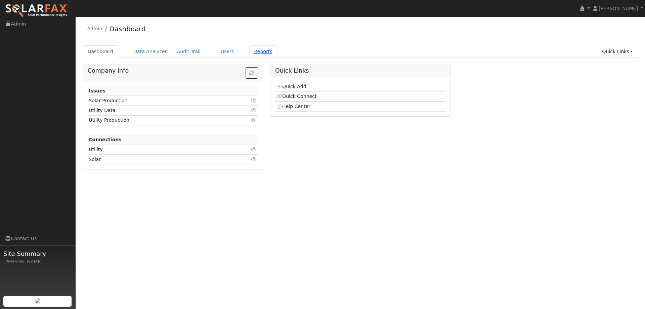
click at [249, 52] on link "Reports" at bounding box center [263, 51] width 28 height 12
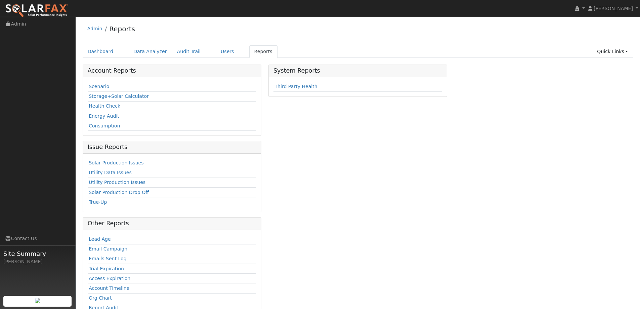
click at [109, 86] on td "Scenario" at bounding box center [172, 87] width 169 height 10
click at [99, 89] on link "Scenario" at bounding box center [99, 86] width 20 height 5
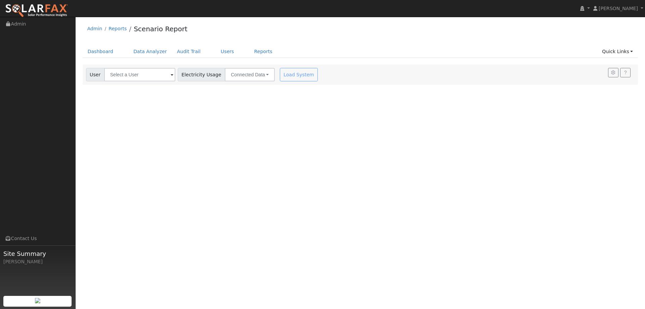
click at [171, 77] on span at bounding box center [172, 75] width 3 height 8
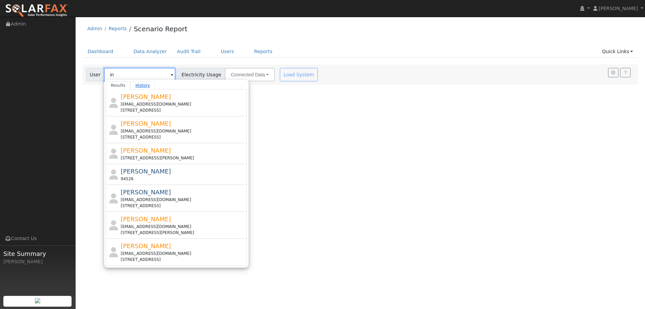
type input "i"
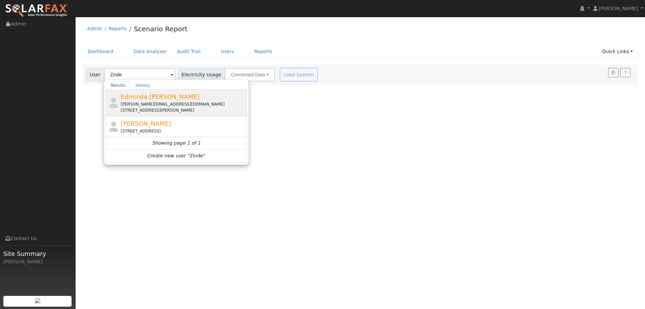
click at [168, 100] on div "Edminda Zindel [EMAIL_ADDRESS][DOMAIN_NAME] [STREET_ADDRESS][PERSON_NAME]" at bounding box center [183, 102] width 125 height 21
type input "Edminda [PERSON_NAME]"
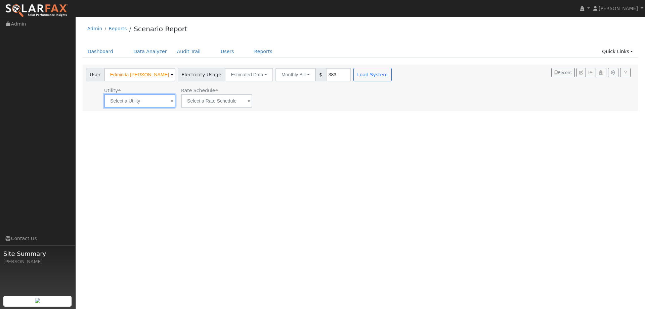
click at [147, 102] on input "text" at bounding box center [139, 100] width 71 height 13
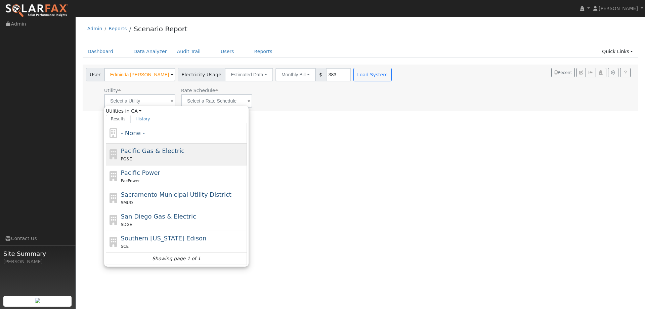
drag, startPoint x: 158, startPoint y: 148, endPoint x: 188, endPoint y: 125, distance: 38.3
click at [158, 148] on span "Pacific Gas & Electric" at bounding box center [152, 150] width 63 height 7
type input "Pacific Gas & Electric"
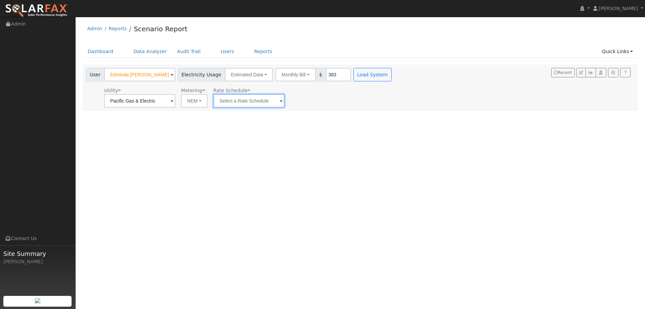
click at [225, 98] on input "text" at bounding box center [248, 100] width 71 height 13
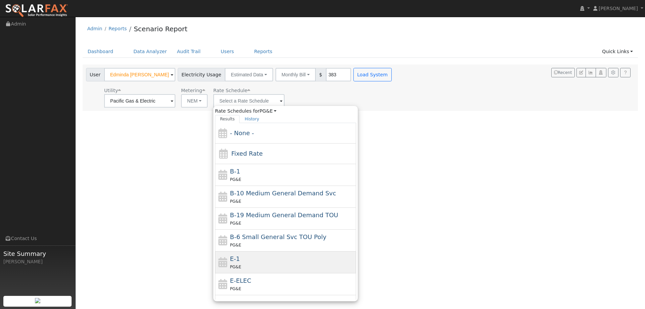
click at [243, 257] on div "E-1 PG&E" at bounding box center [292, 262] width 125 height 16
type input "E-1"
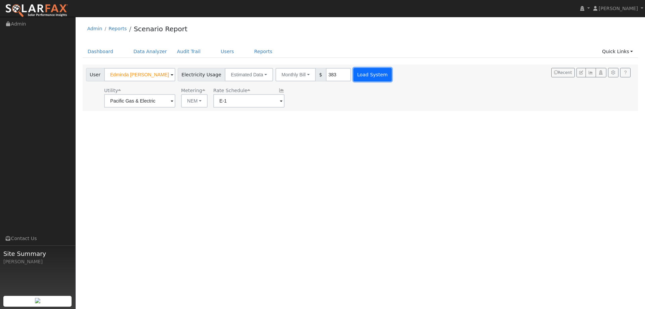
click at [357, 72] on button "Load System" at bounding box center [372, 74] width 38 height 13
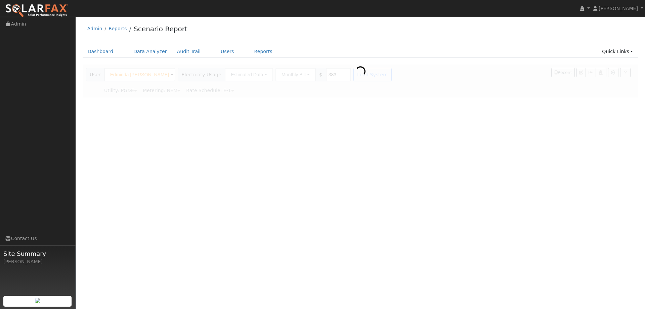
click at [357, 72] on icon at bounding box center [360, 70] width 13 height 13
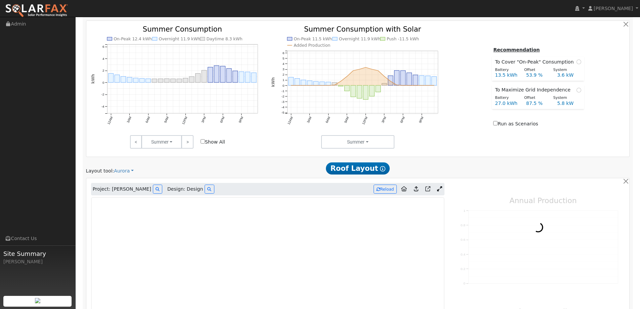
type input "0"
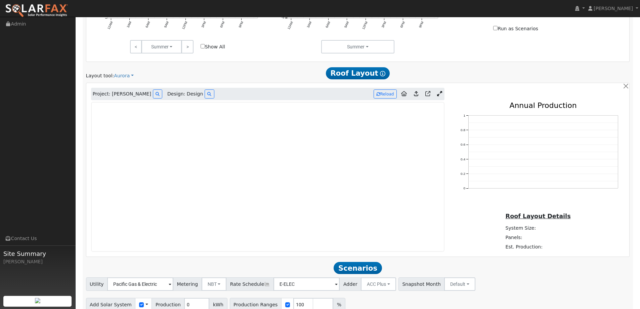
scroll to position [369, 0]
